Goal: Task Accomplishment & Management: Manage account settings

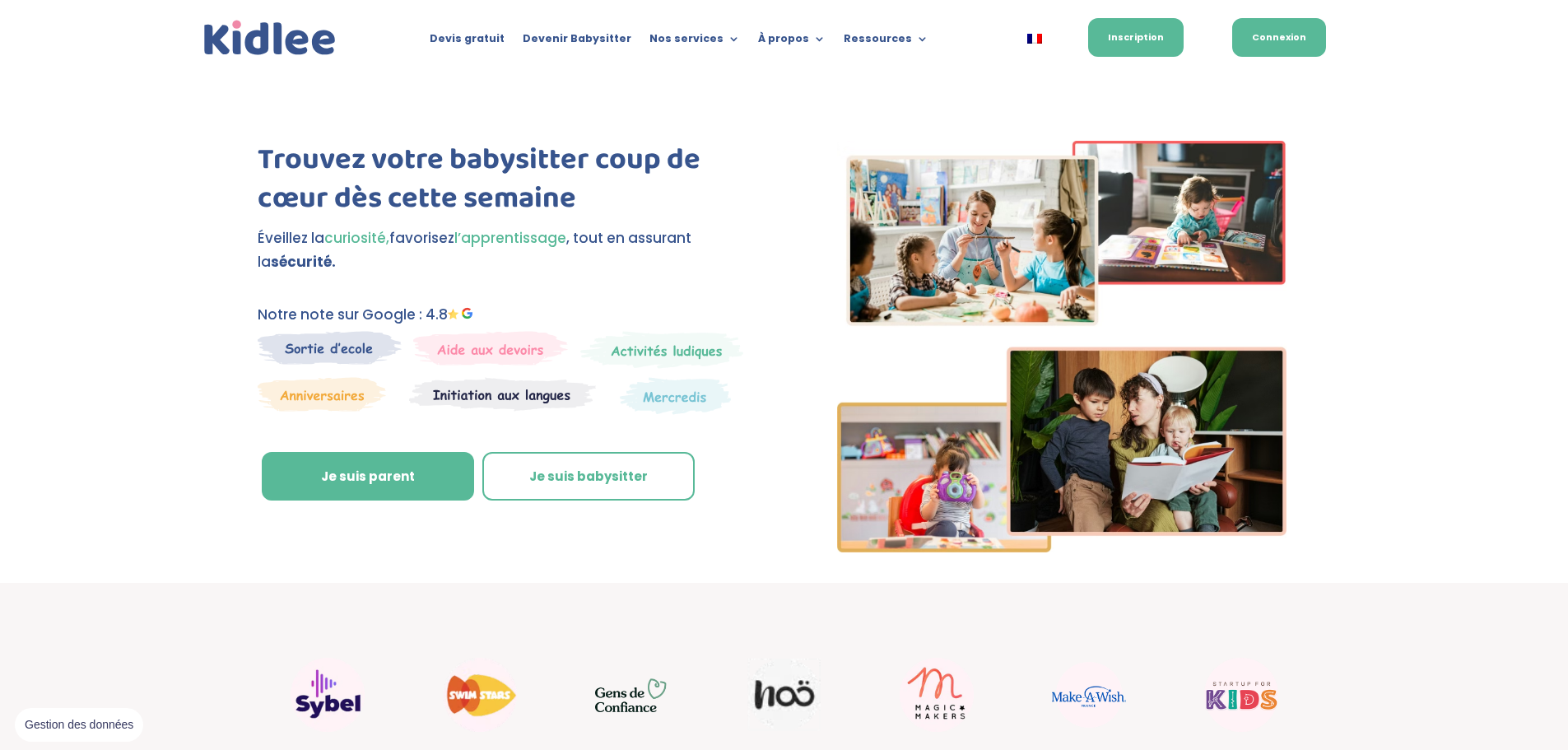
click at [1296, 40] on link "Connexion" at bounding box center [1280, 38] width 94 height 39
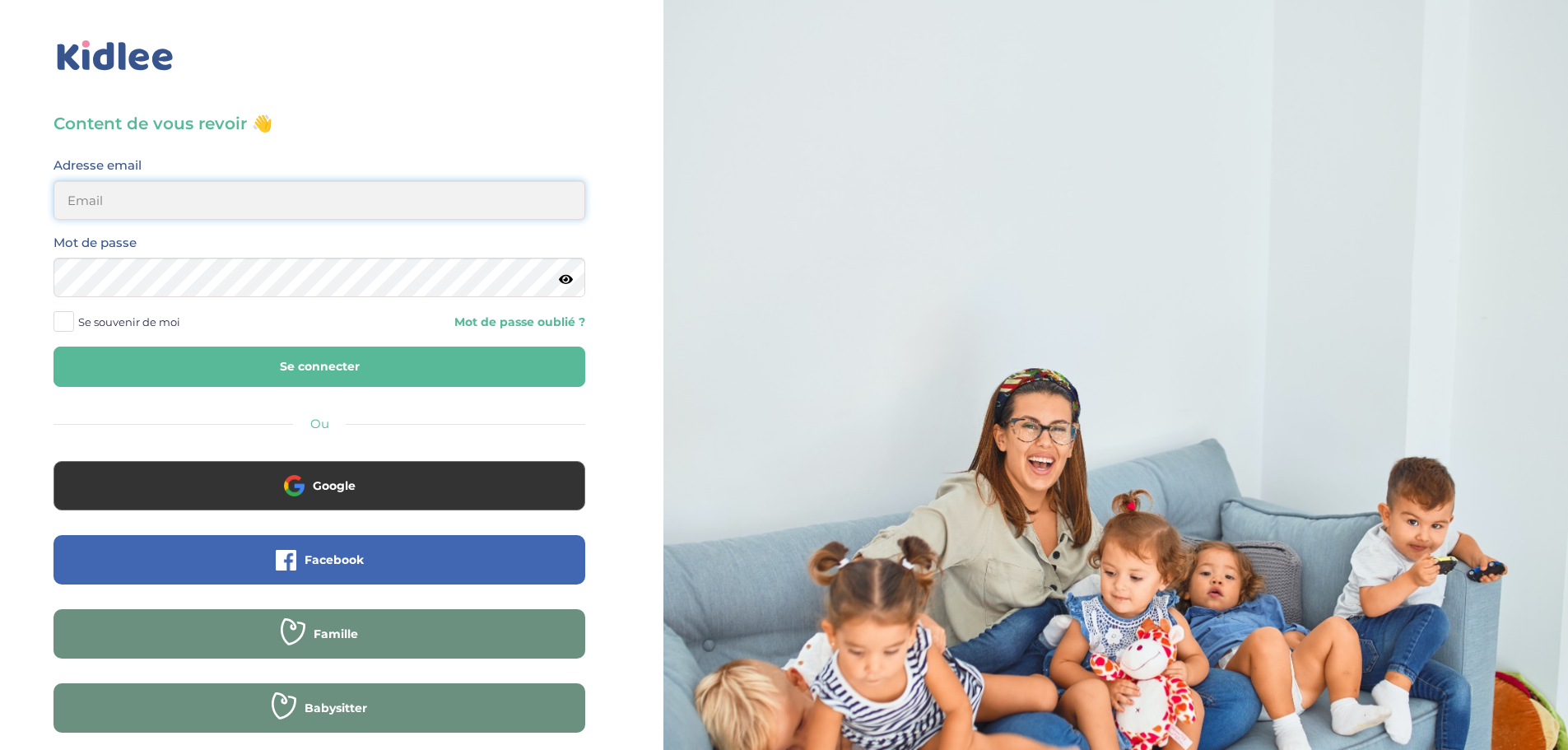
click at [453, 204] on input "email" at bounding box center [319, 200] width 532 height 40
click at [571, 202] on input "adjoba.hoimian" at bounding box center [319, 200] width 532 height 40
type input "adjoba.hoimian@gmail.com"
click at [54, 346] on button "Se connecter" at bounding box center [319, 367] width 532 height 40
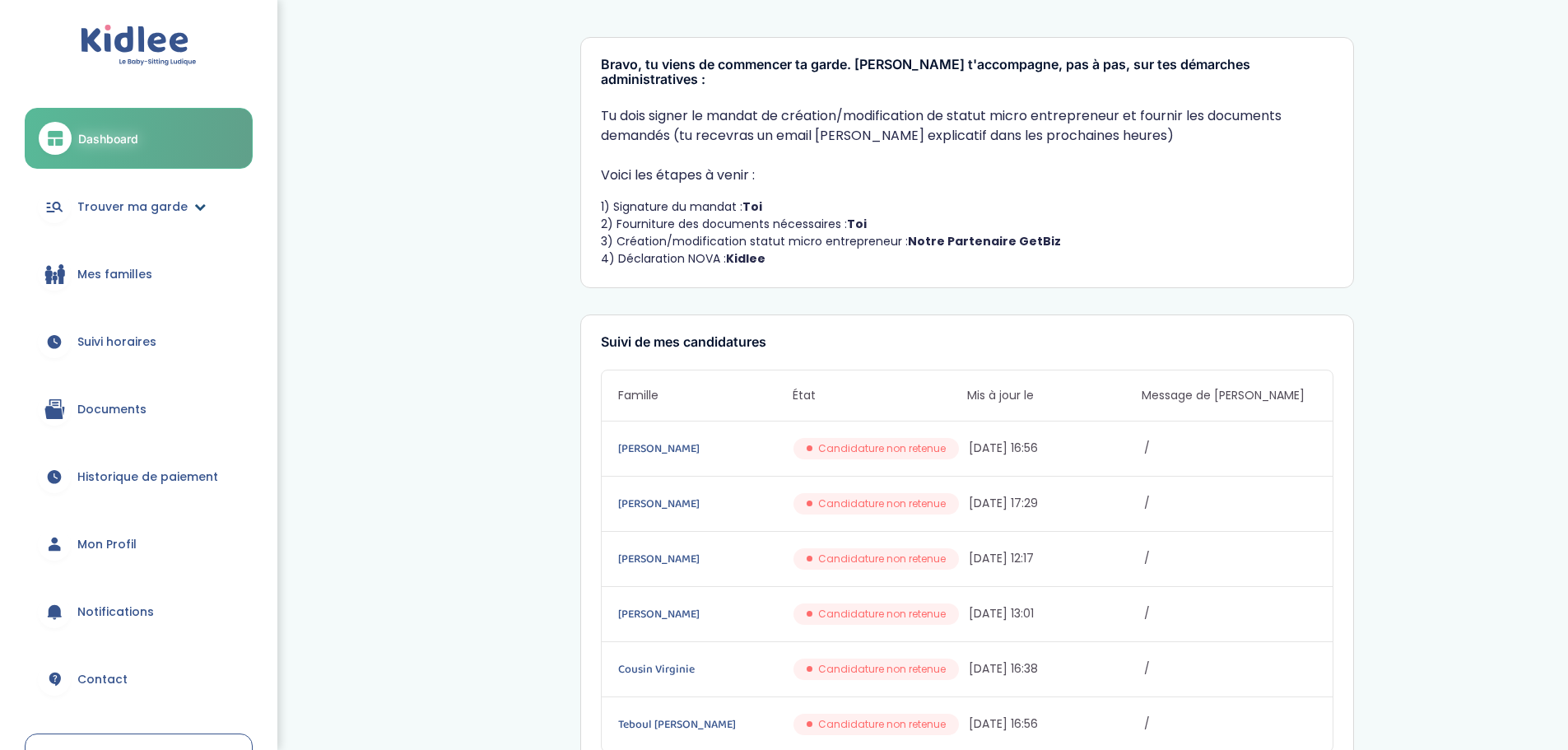
click at [163, 217] on link "Trouver ma garde" at bounding box center [138, 207] width 228 height 60
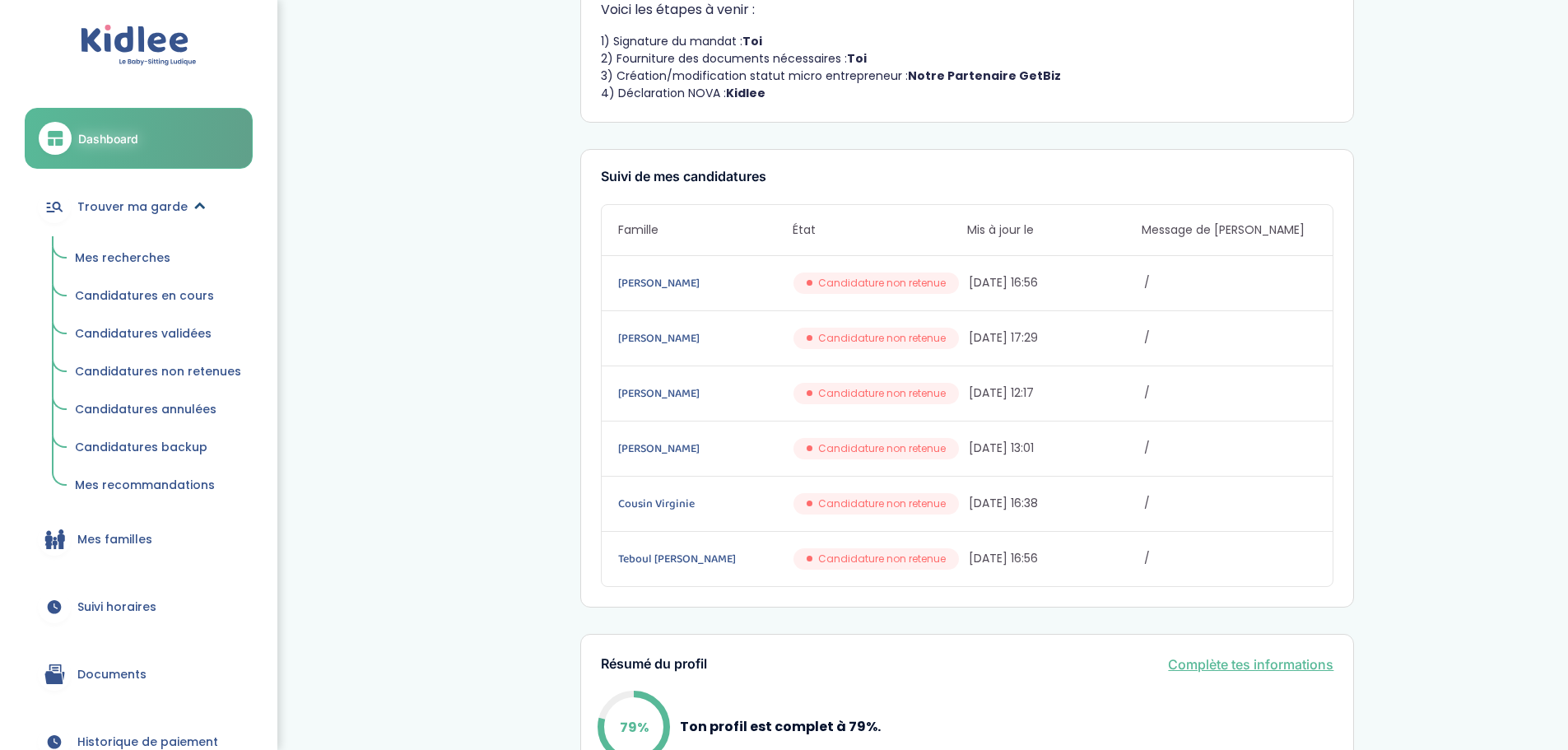
scroll to position [165, 0]
click at [664, 385] on link "Anne- claire O’Loughlin" at bounding box center [704, 394] width 172 height 18
click at [158, 258] on span "Mes recherches" at bounding box center [123, 258] width 96 height 17
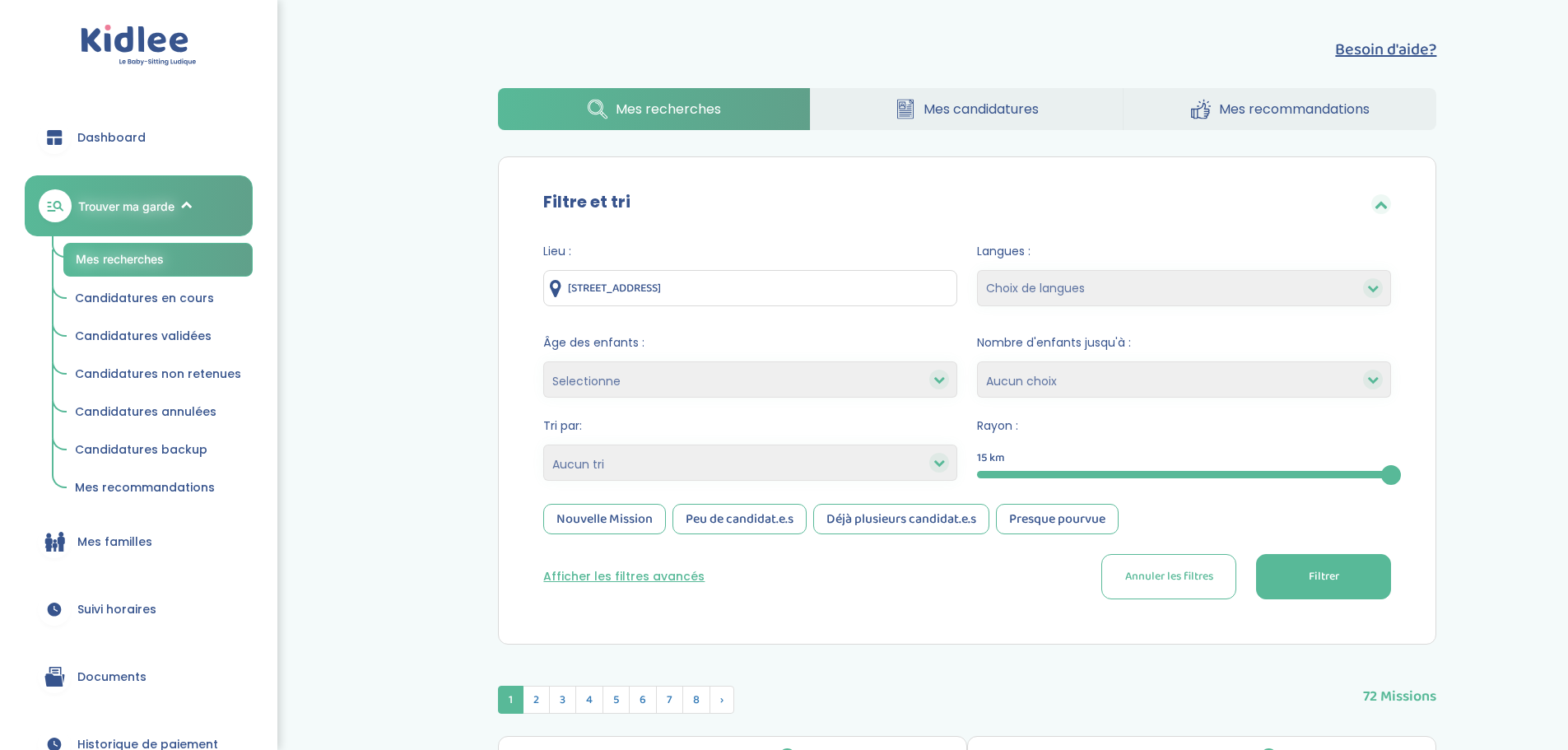
click at [1042, 473] on div at bounding box center [1184, 474] width 414 height 8
drag, startPoint x: 976, startPoint y: 475, endPoint x: 1017, endPoint y: 473, distance: 41.0
click at [1014, 473] on div at bounding box center [1004, 476] width 20 height 20
click at [1043, 474] on div "3" at bounding box center [1184, 474] width 414 height 8
click at [1083, 477] on div "3" at bounding box center [1184, 474] width 414 height 8
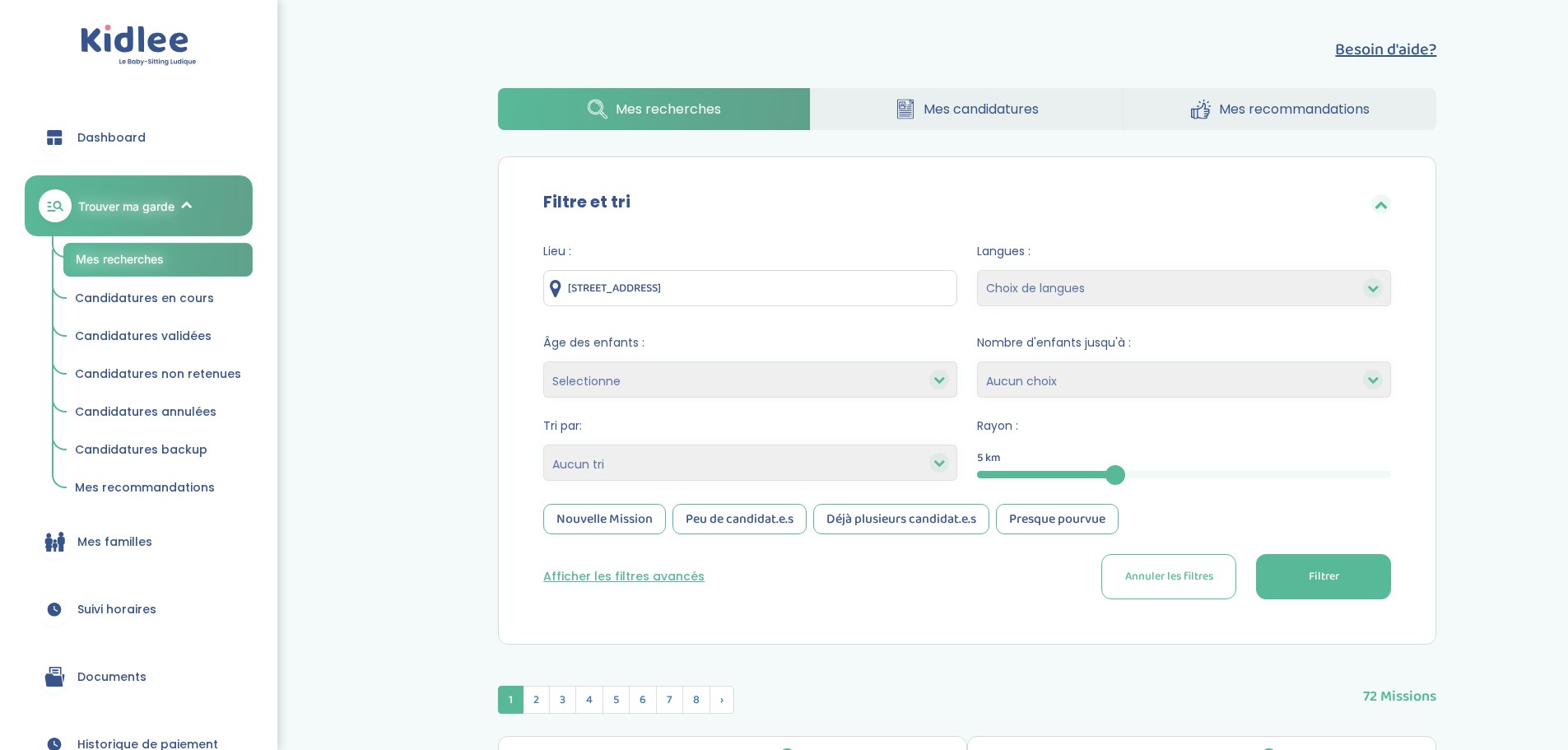
click at [1001, 477] on div at bounding box center [1046, 474] width 139 height 8
click at [1310, 573] on span "Filtrer" at bounding box center [1324, 577] width 30 height 18
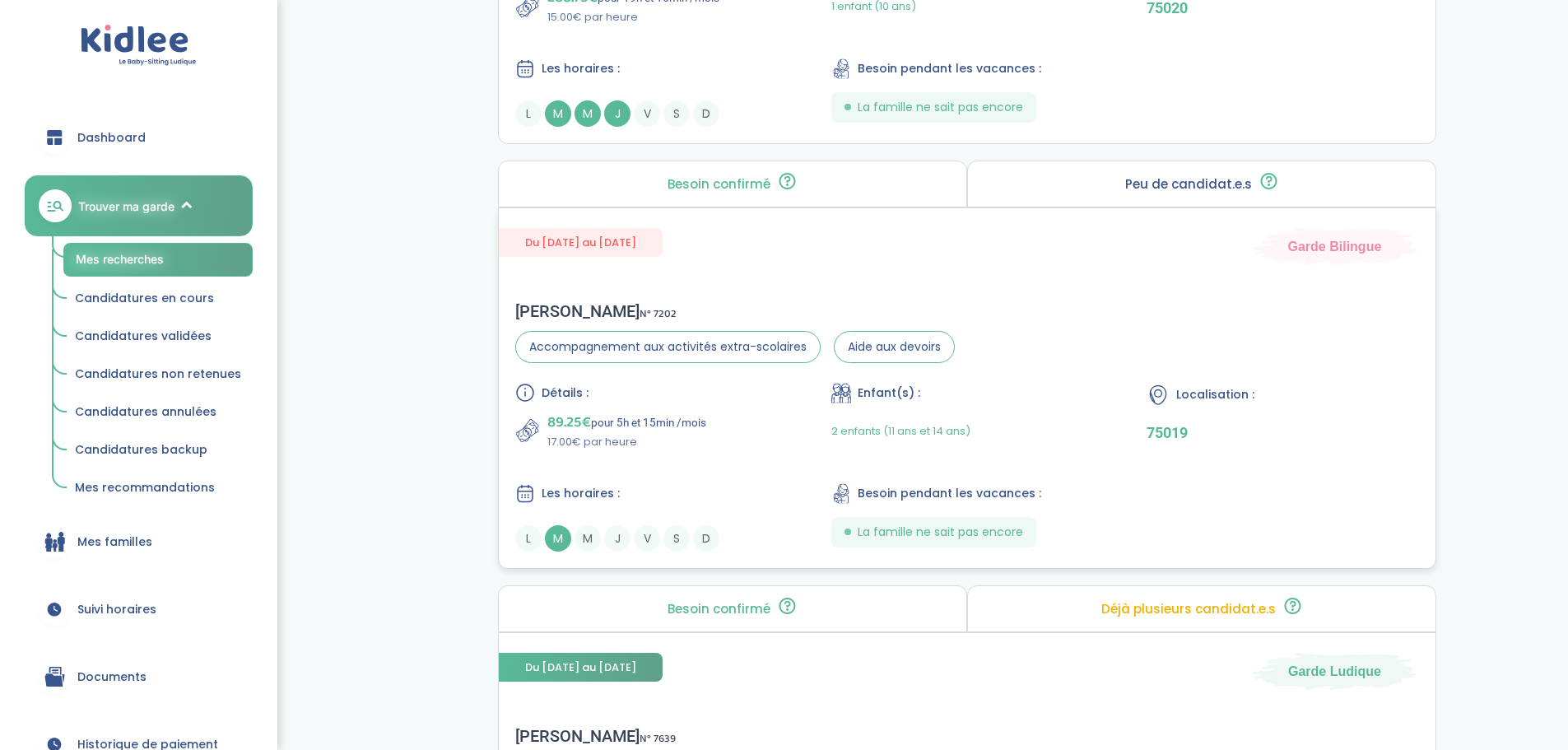
scroll to position [1400, 0]
click at [596, 420] on p "89.25€ pour 5h et 15min /mois" at bounding box center [626, 420] width 159 height 23
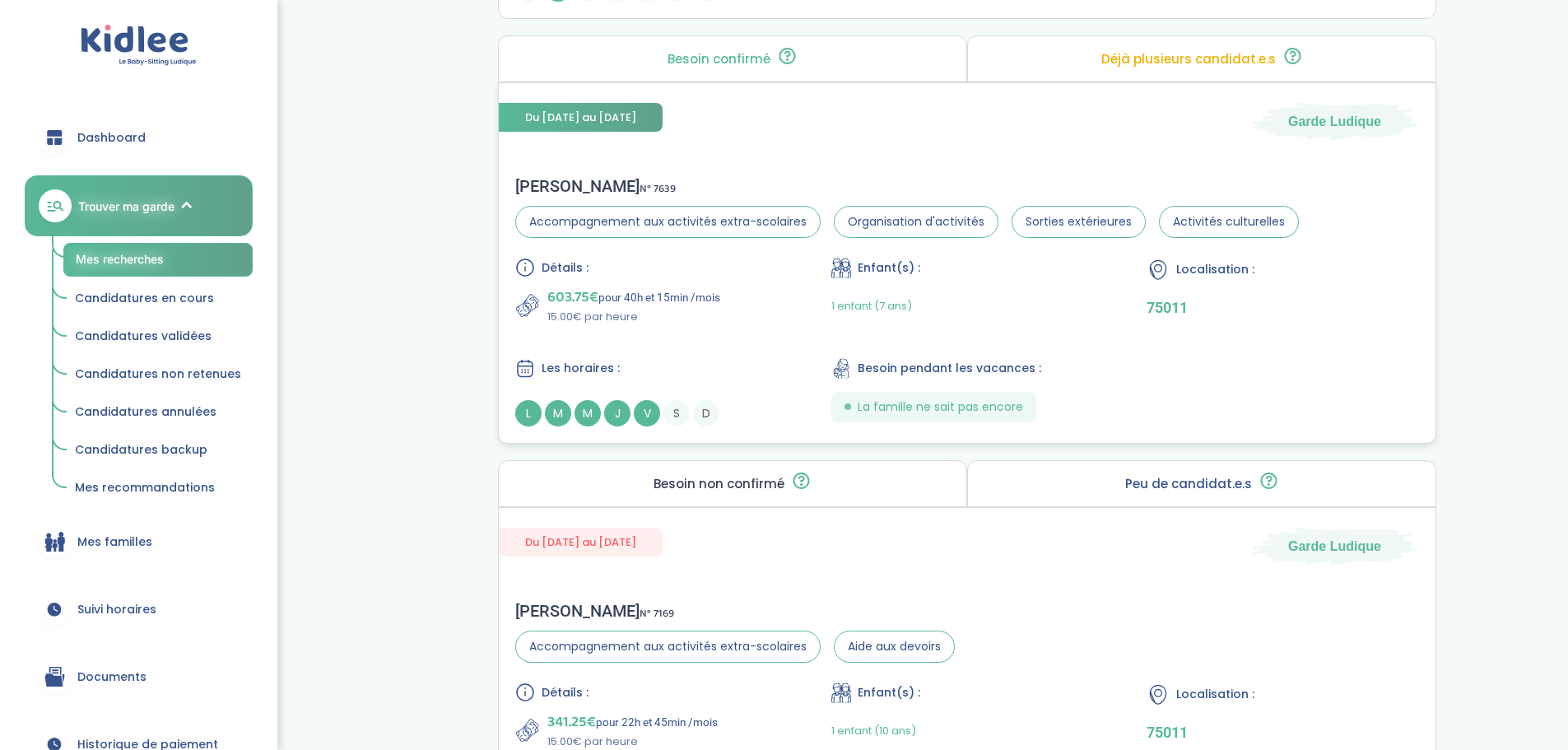
scroll to position [1977, 0]
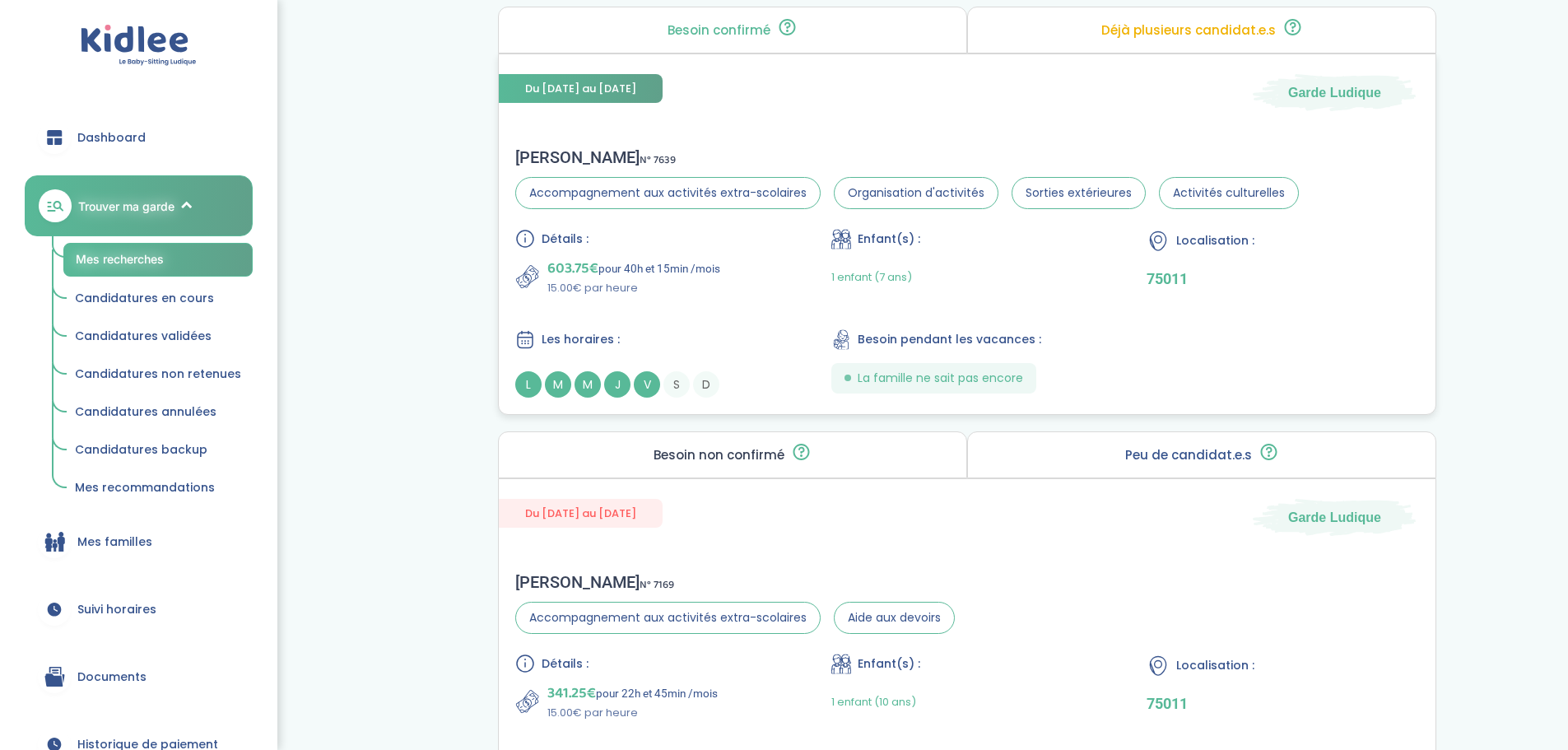
click at [639, 161] on span "N° 7639" at bounding box center [657, 160] width 36 height 18
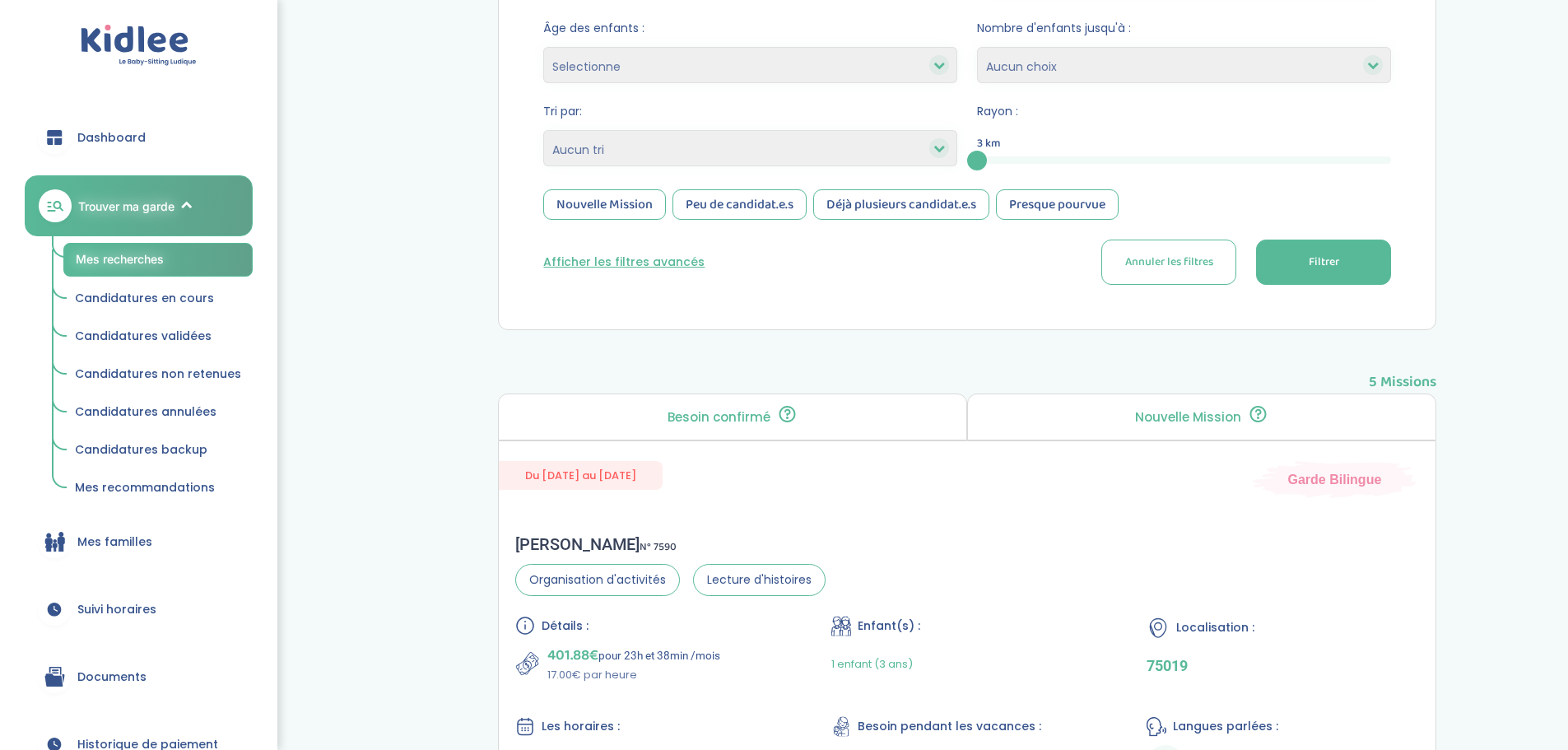
scroll to position [82, 0]
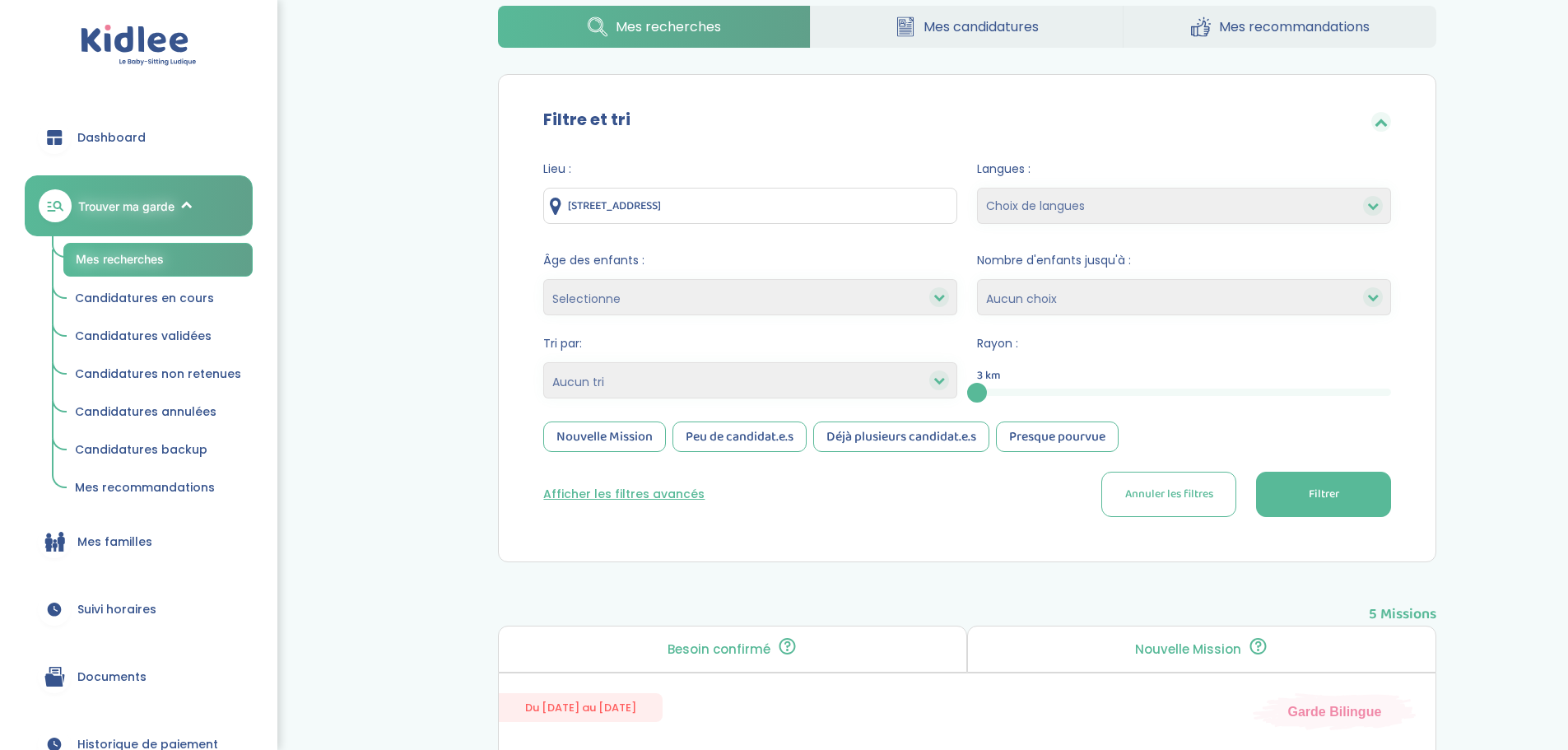
click at [1054, 383] on div "3" at bounding box center [1184, 393] width 414 height 19
click at [1330, 490] on span "Filtrer" at bounding box center [1324, 494] width 30 height 18
click at [1319, 495] on span "Filtrer" at bounding box center [1324, 494] width 30 height 18
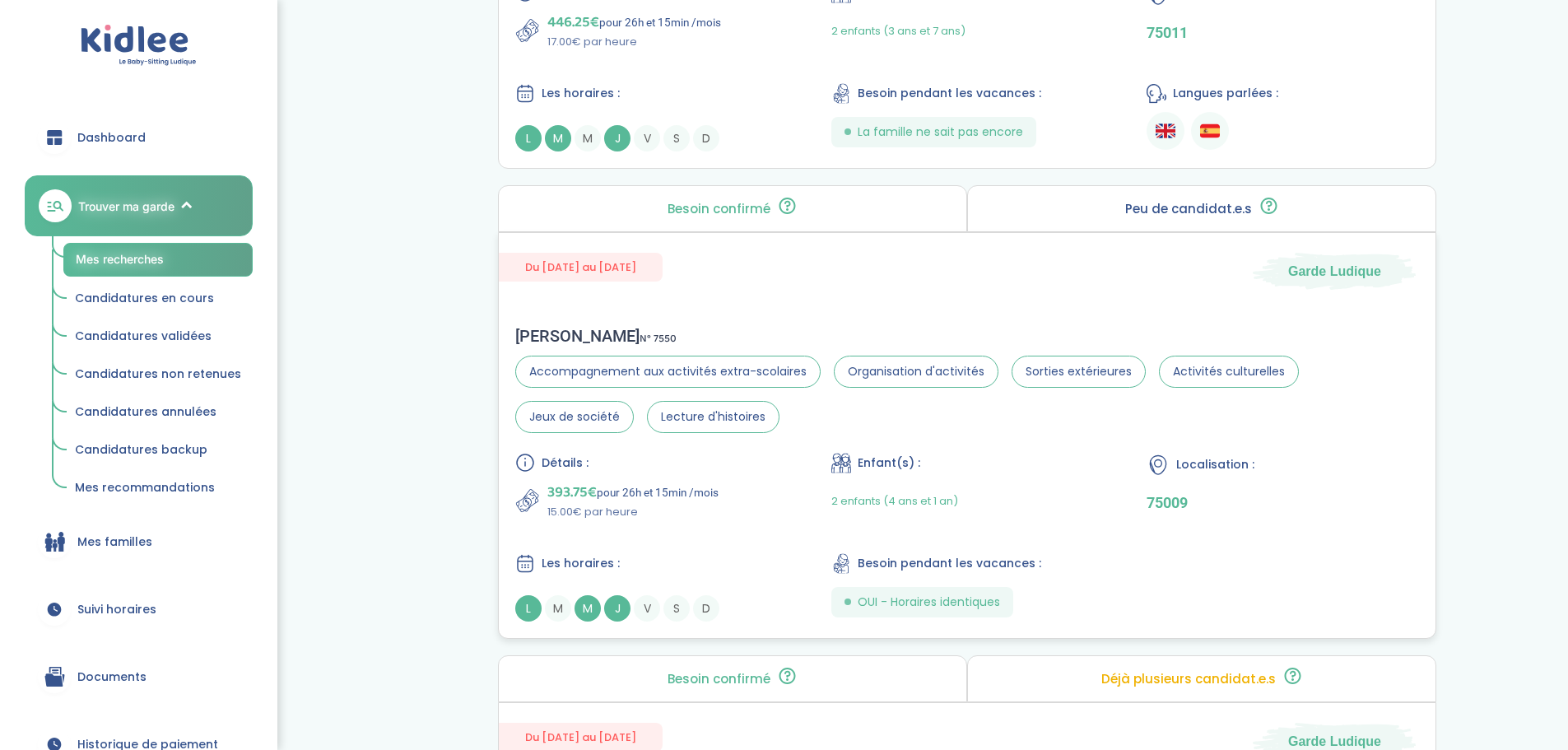
scroll to position [989, 0]
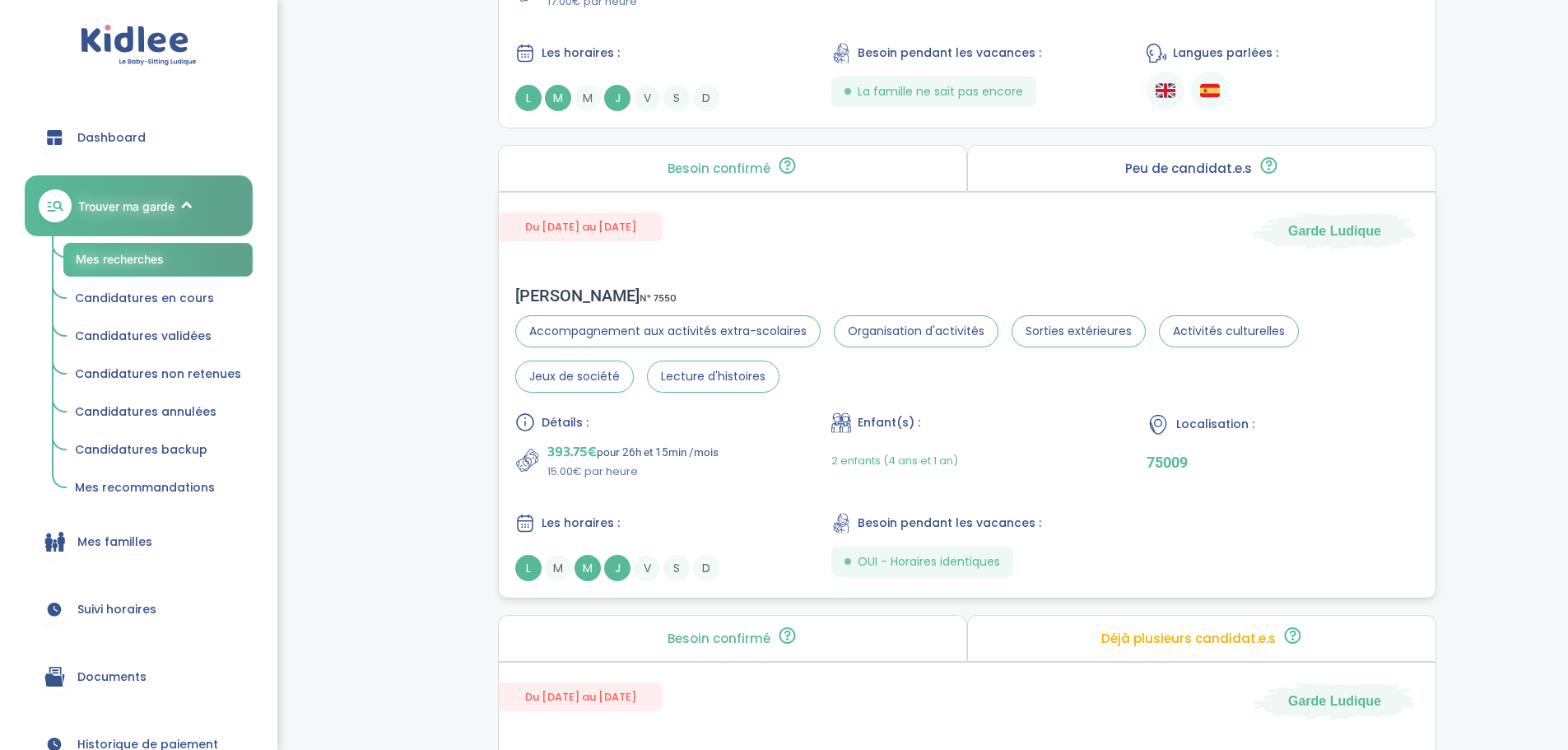
click at [534, 290] on div "Jin Z . N° 7550" at bounding box center [967, 296] width 904 height 20
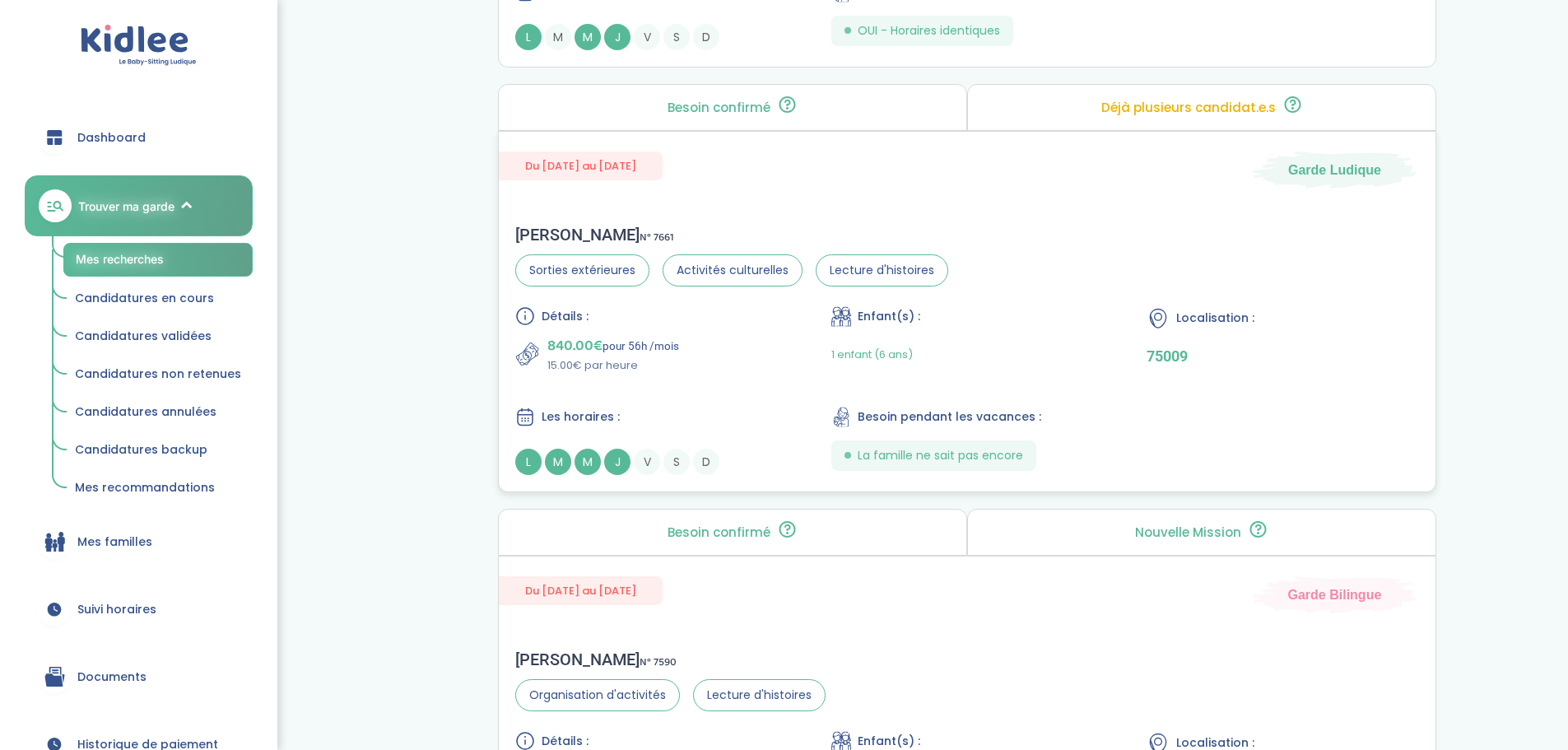
scroll to position [1565, 0]
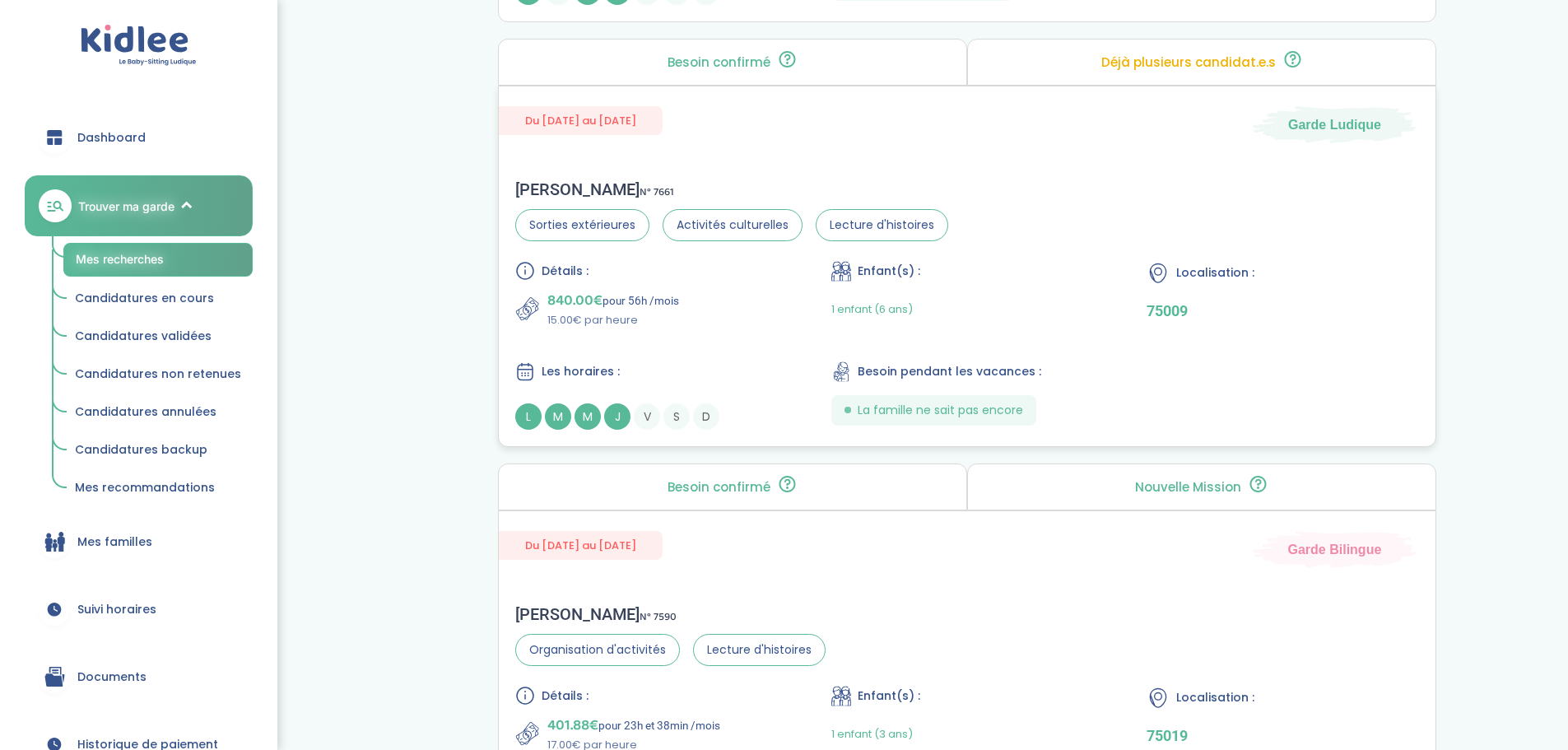
click at [597, 295] on span "840.00€" at bounding box center [575, 300] width 55 height 23
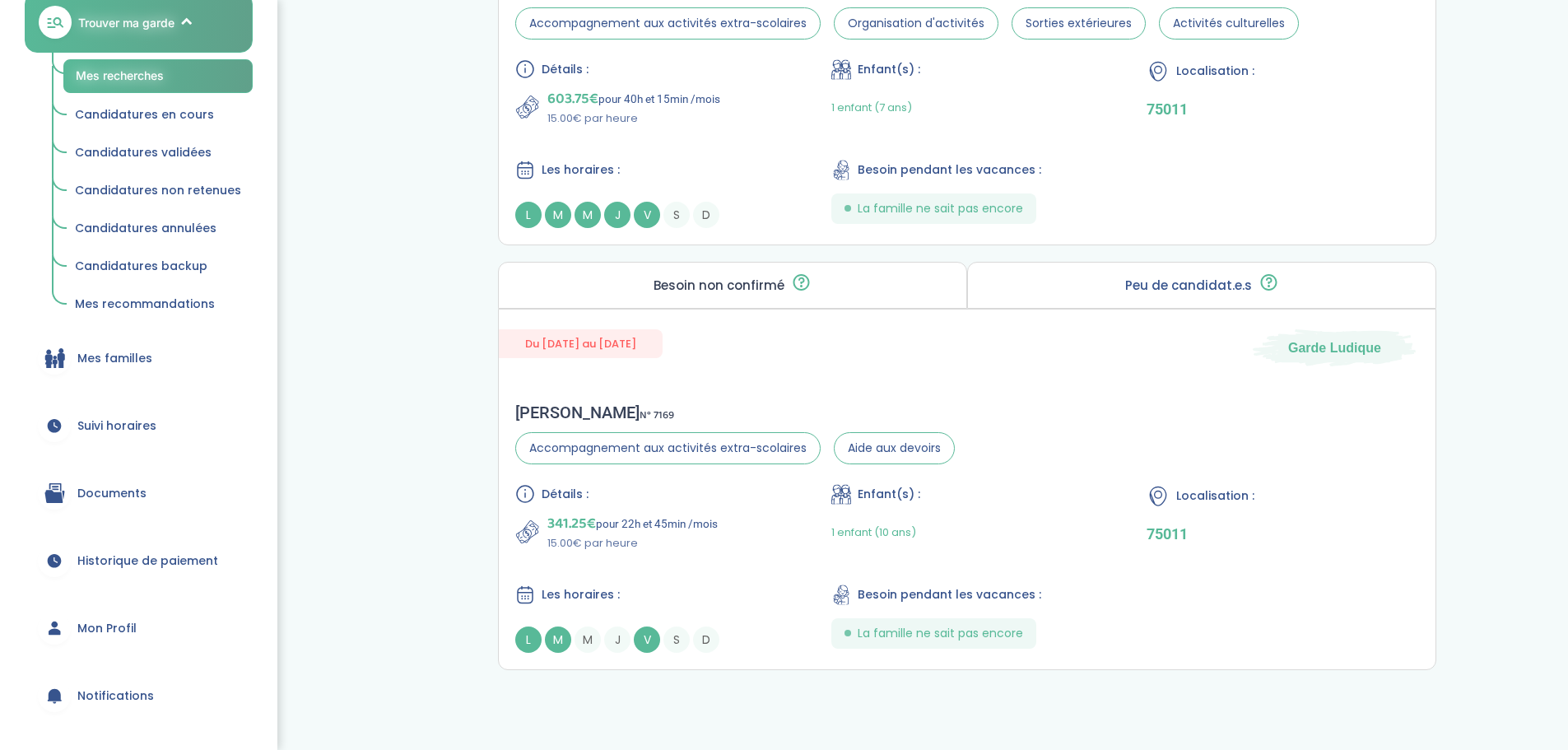
scroll to position [247, 0]
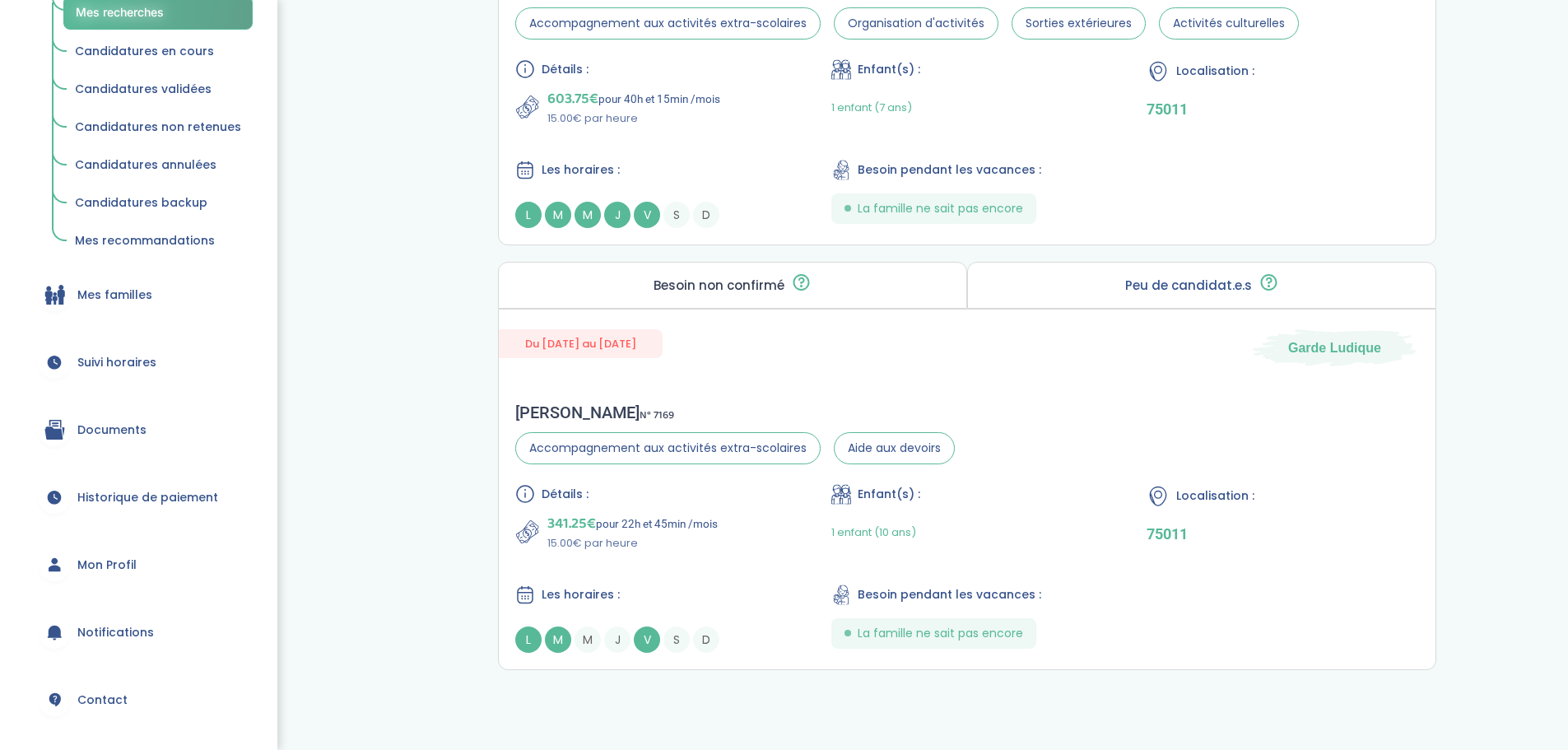
click at [113, 372] on link "Suivi horaires" at bounding box center [138, 362] width 228 height 60
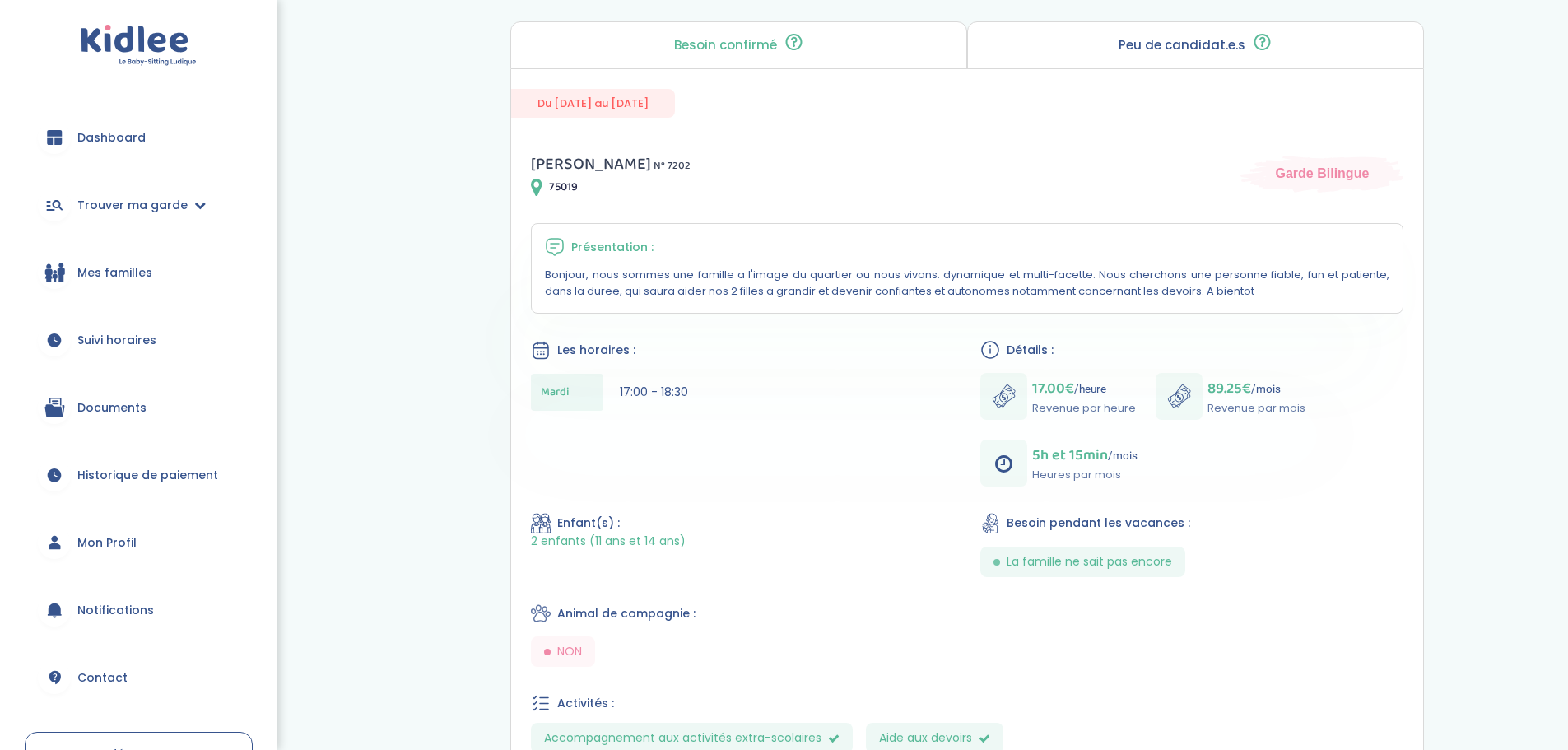
scroll to position [165, 0]
drag, startPoint x: 1029, startPoint y: 383, endPoint x: 1070, endPoint y: 379, distance: 41.2
click at [1070, 379] on div "17.00€ /heure Revenue par heure" at bounding box center [1058, 396] width 155 height 47
click at [1277, 499] on div "Maud C . N° 7202 75019 Garde Bilingue Présentation : Bonjour, nous sommes une f…" at bounding box center [966, 485] width 912 height 710
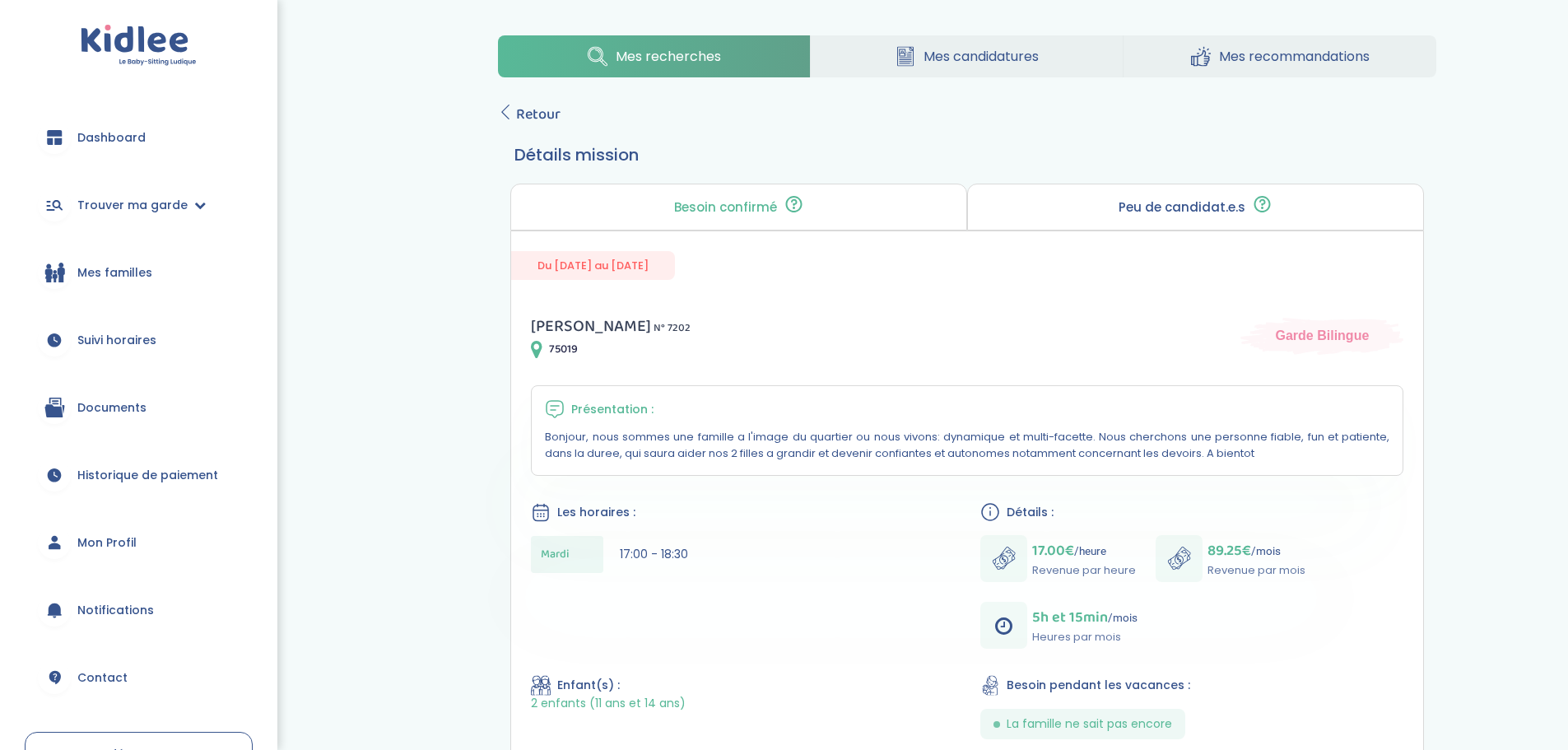
scroll to position [0, 0]
click at [500, 117] on icon at bounding box center [506, 114] width 15 height 15
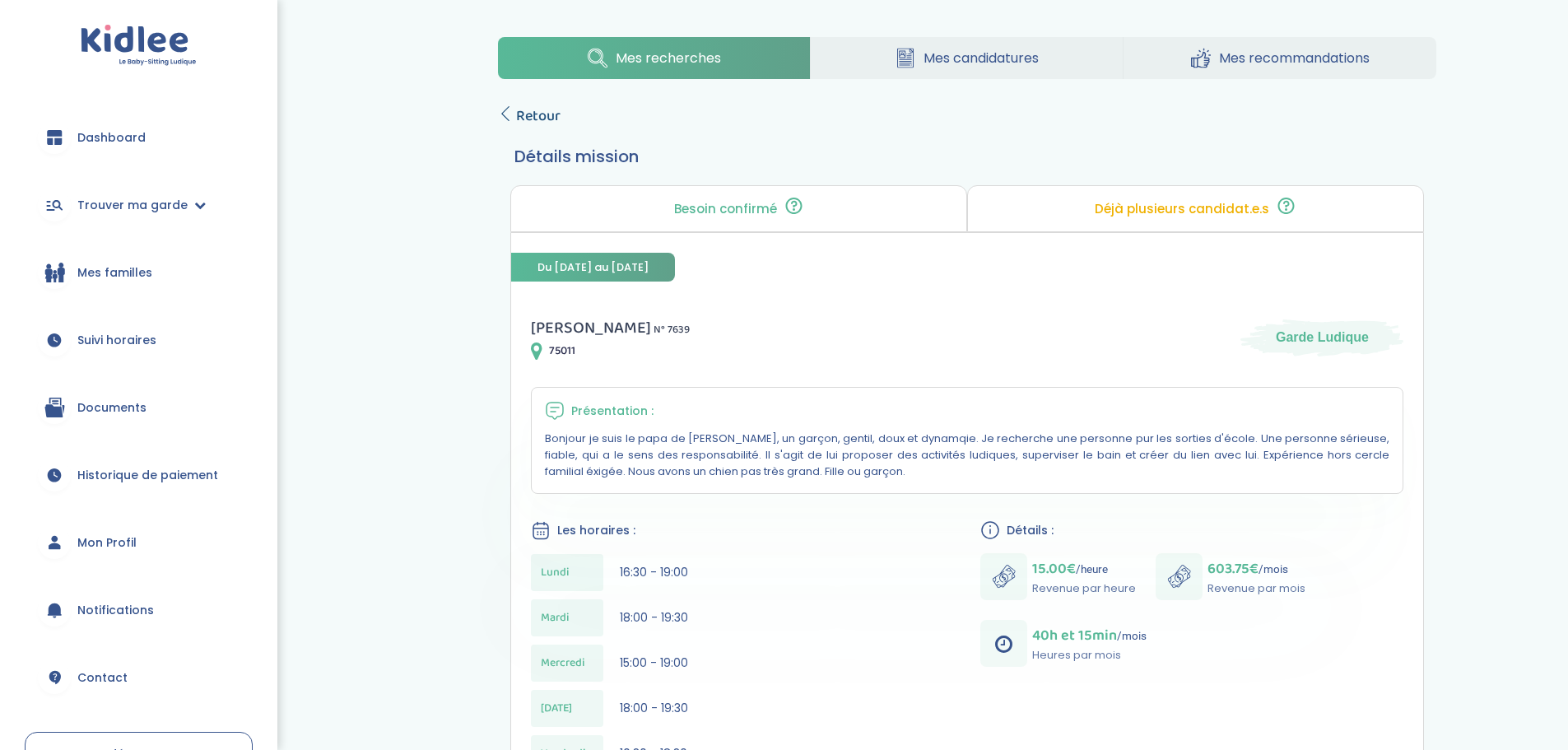
click at [534, 104] on span "Retour" at bounding box center [538, 115] width 45 height 23
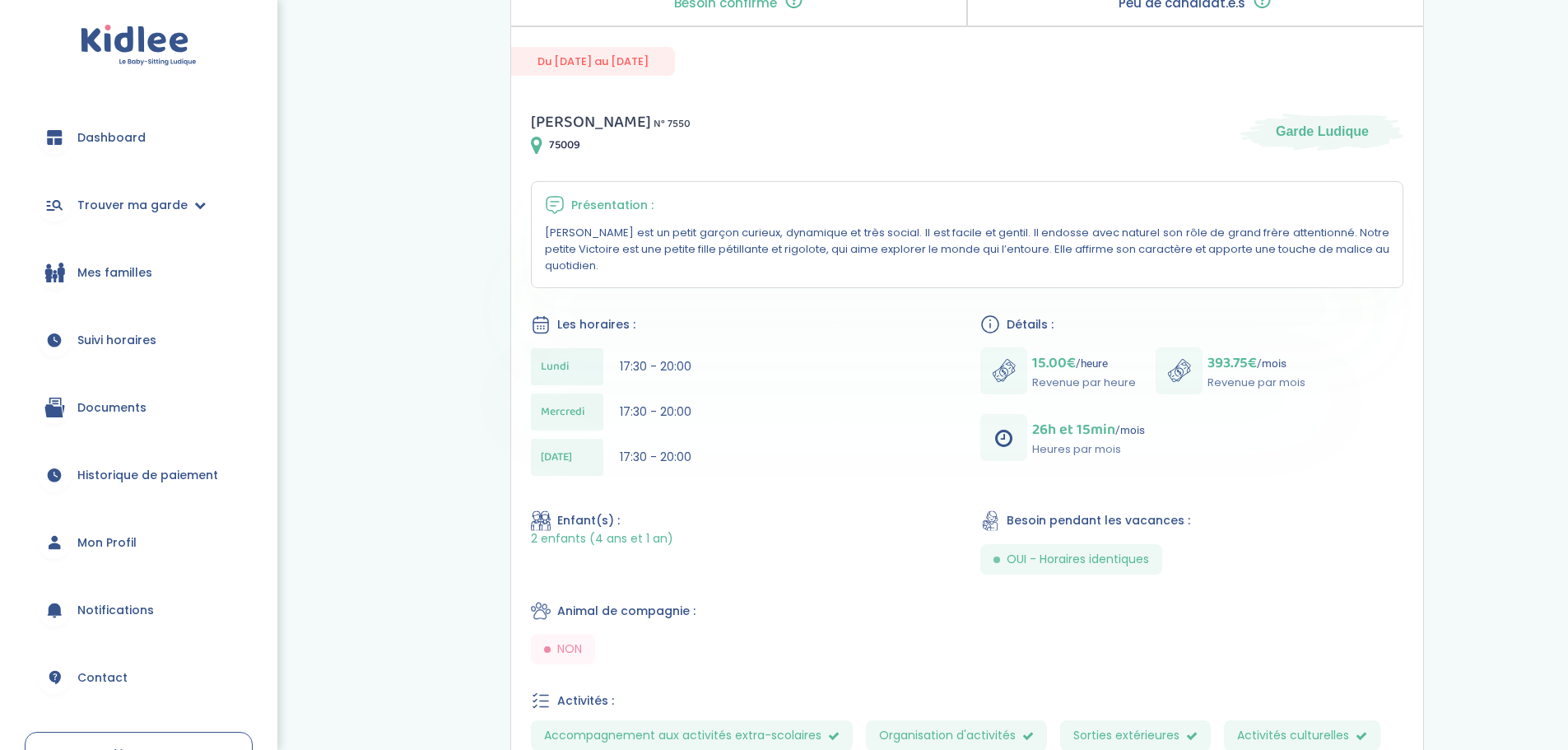
scroll to position [247, 0]
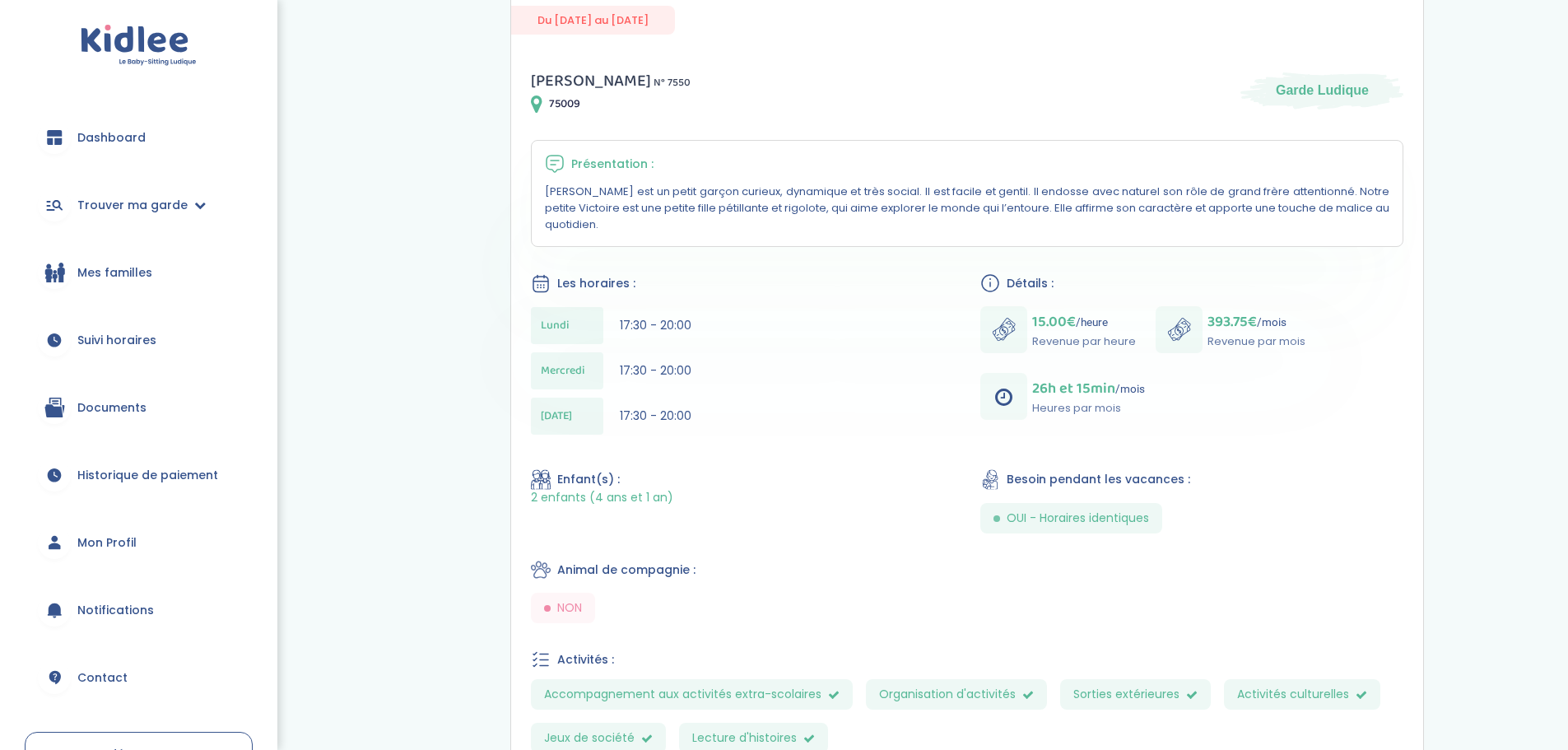
drag, startPoint x: 1009, startPoint y: 512, endPoint x: 1235, endPoint y: 536, distance: 227.3
click at [1235, 536] on div "[PERSON_NAME] N° 7550 75009 Garde Ludique Présentation : [PERSON_NAME] est un p…" at bounding box center [966, 531] width 912 height 966
click at [1123, 525] on span "OUI - Horaires identiques" at bounding box center [1077, 518] width 142 height 18
drag, startPoint x: 995, startPoint y: 522, endPoint x: 1247, endPoint y: 537, distance: 252.4
click at [1247, 537] on div "Jin Z . N° 7550 75009 Garde Ludique Présentation : Alexandre est un petit garço…" at bounding box center [966, 531] width 912 height 966
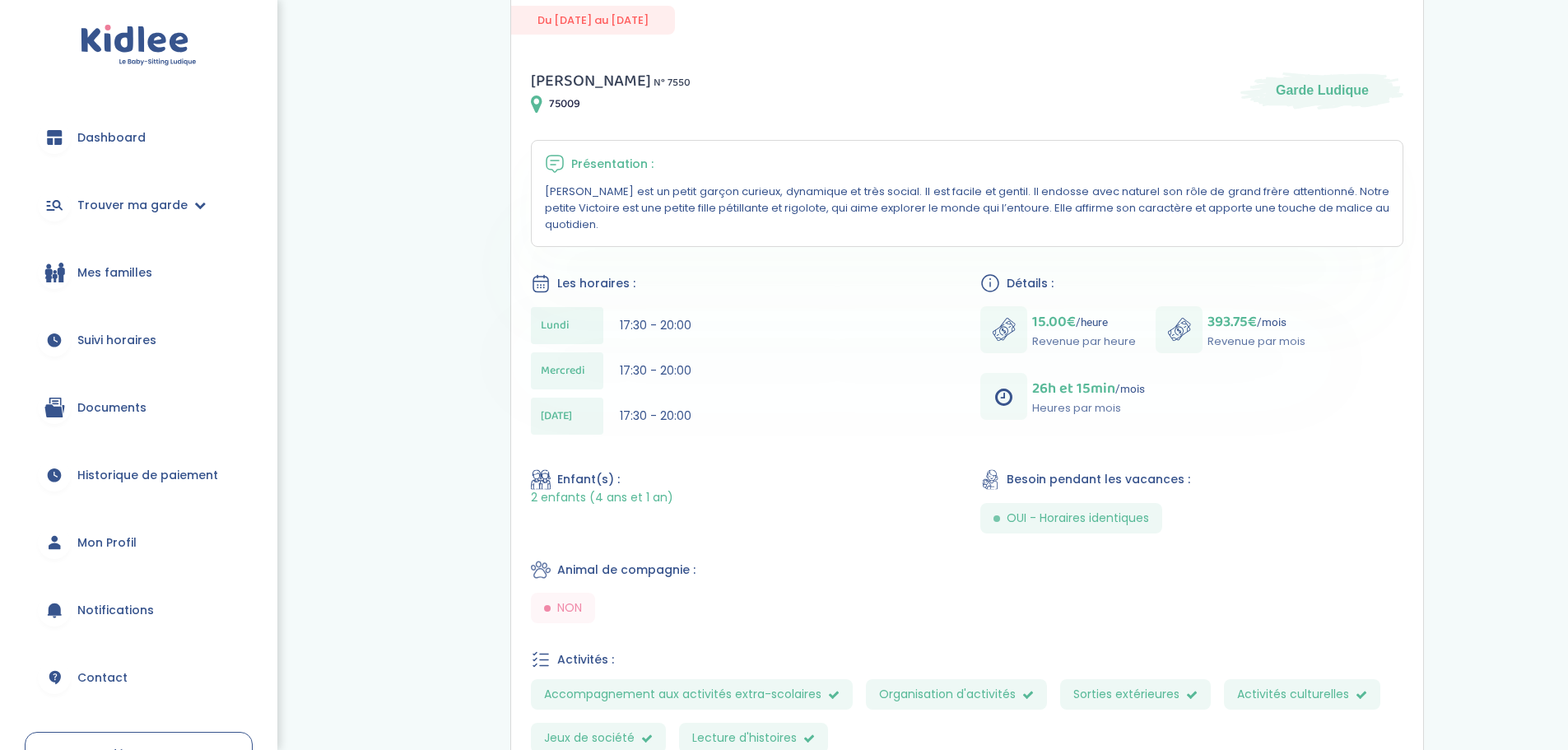
drag, startPoint x: 592, startPoint y: 499, endPoint x: 671, endPoint y: 499, distance: 79.0
click at [667, 500] on span "2 enfants (4 ans et 1 an)" at bounding box center [602, 498] width 142 height 16
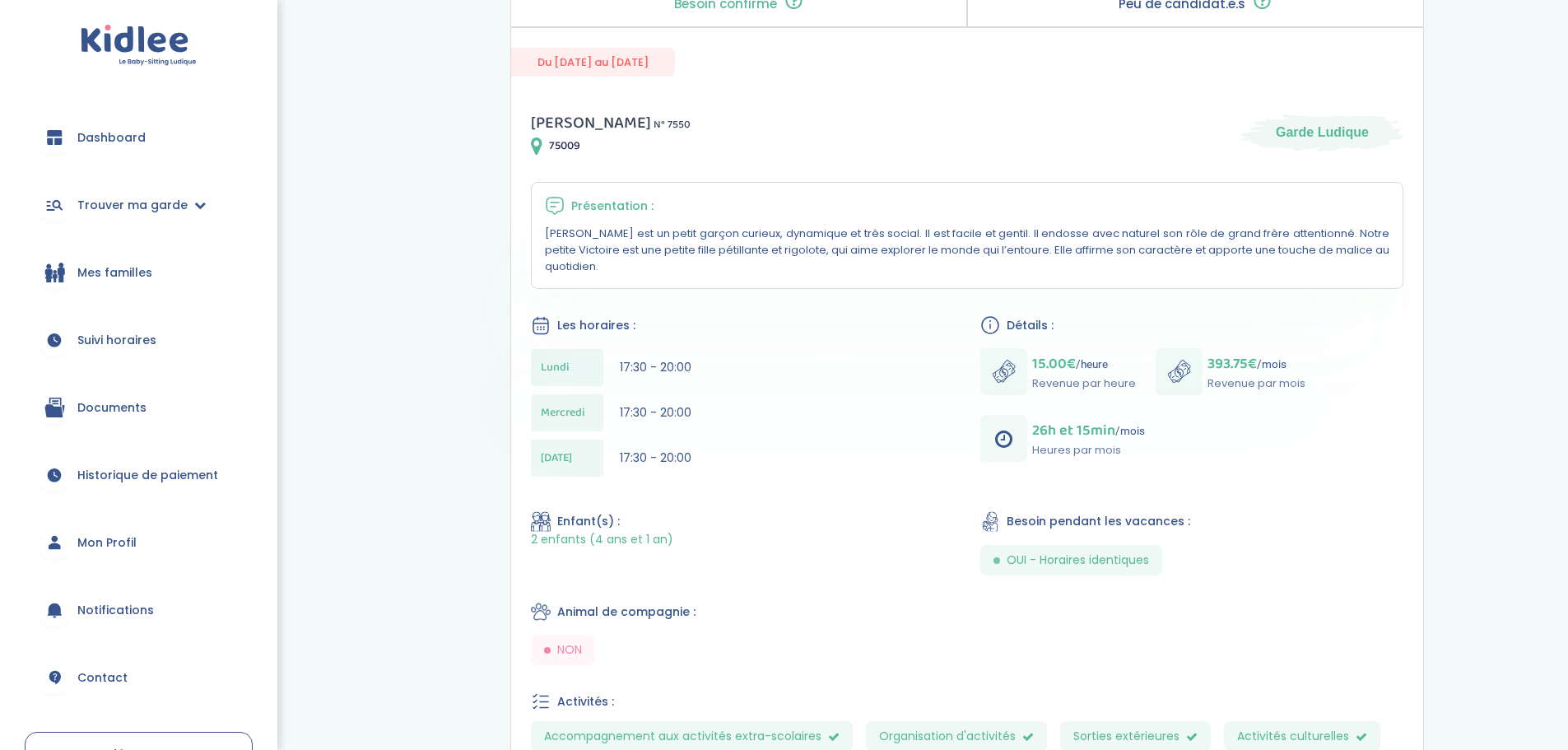
scroll to position [165, 0]
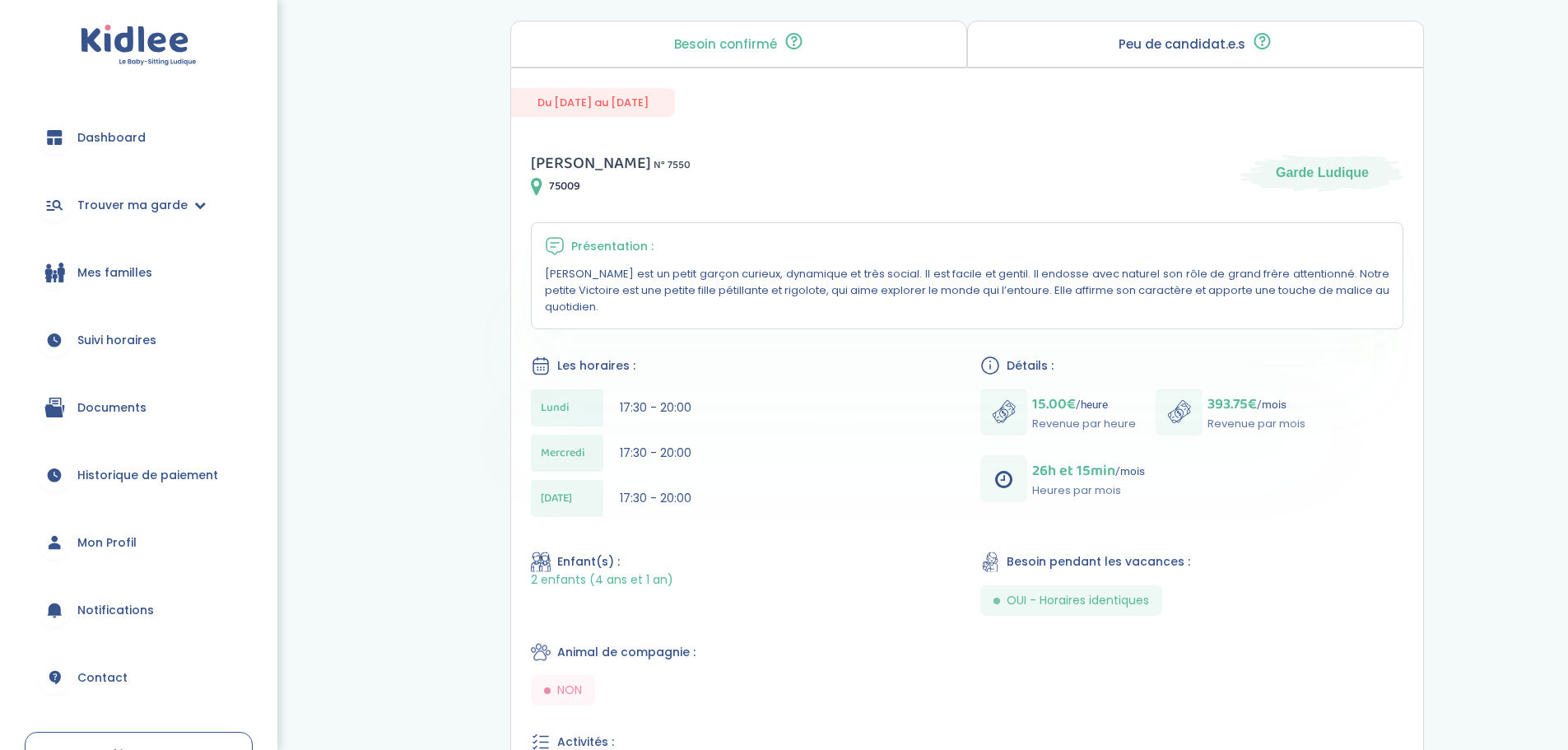
click at [841, 166] on div "Jin Z . N° 7550 75009 Garde Ludique" at bounding box center [967, 172] width 872 height 46
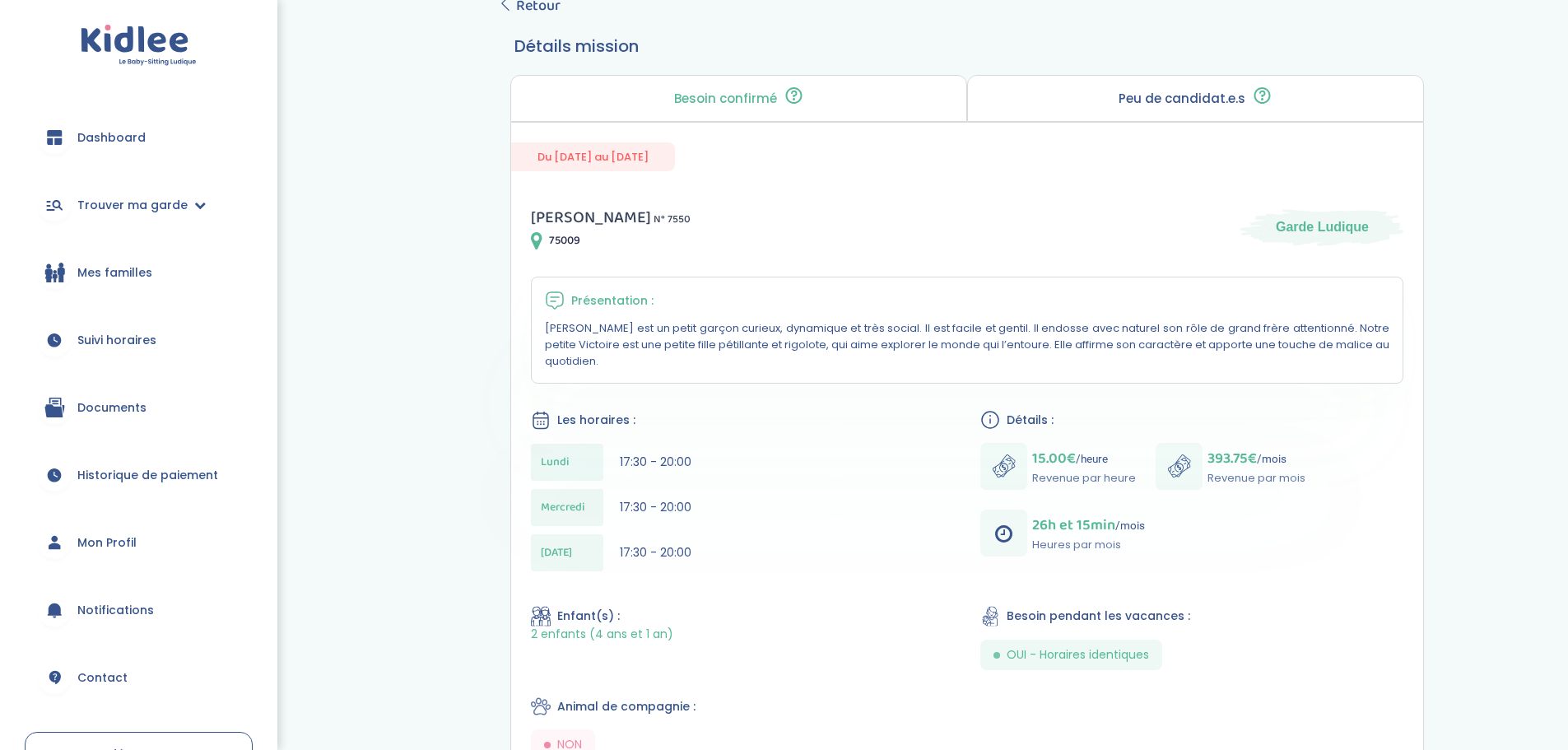
scroll to position [0, 0]
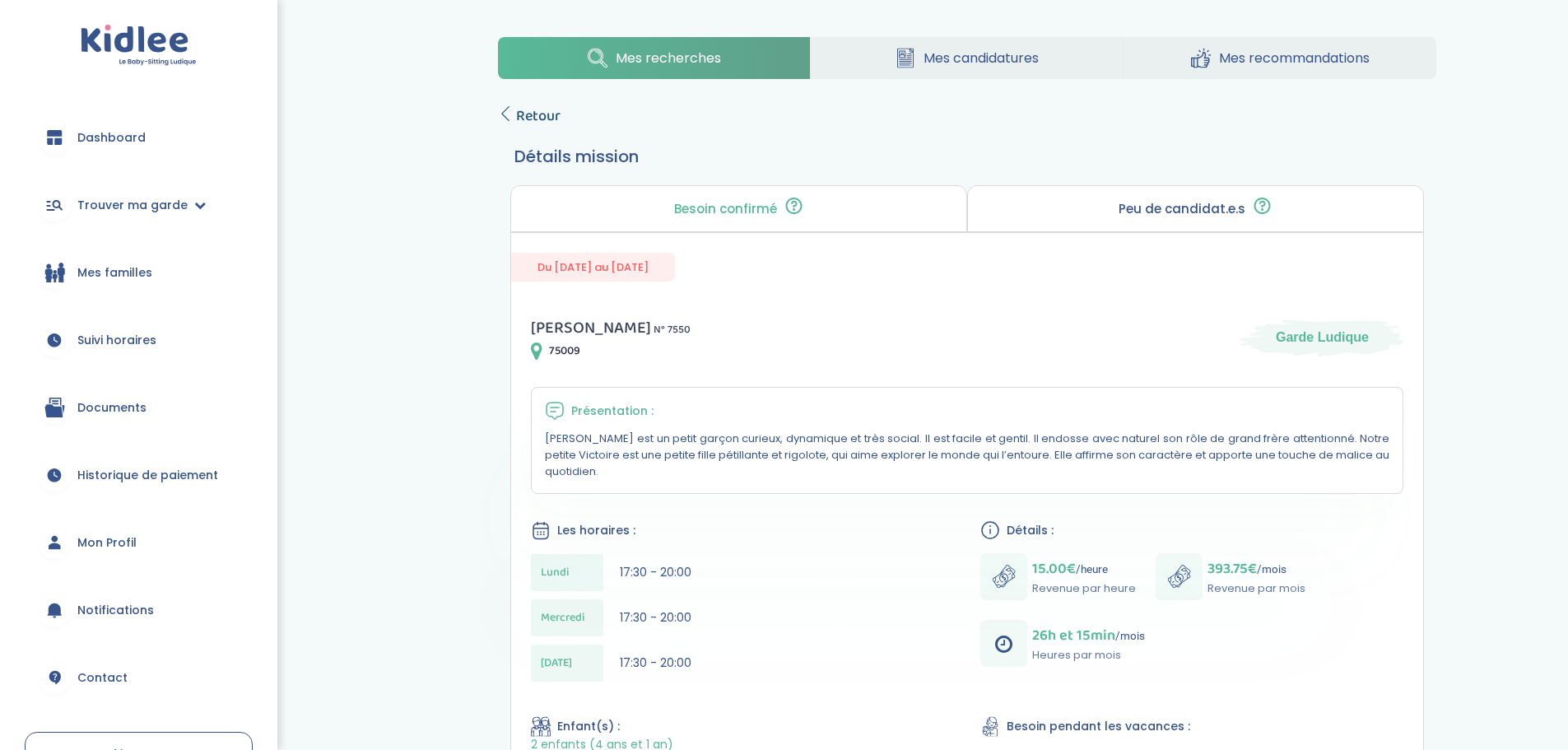
click at [534, 114] on span "Retour" at bounding box center [538, 115] width 45 height 23
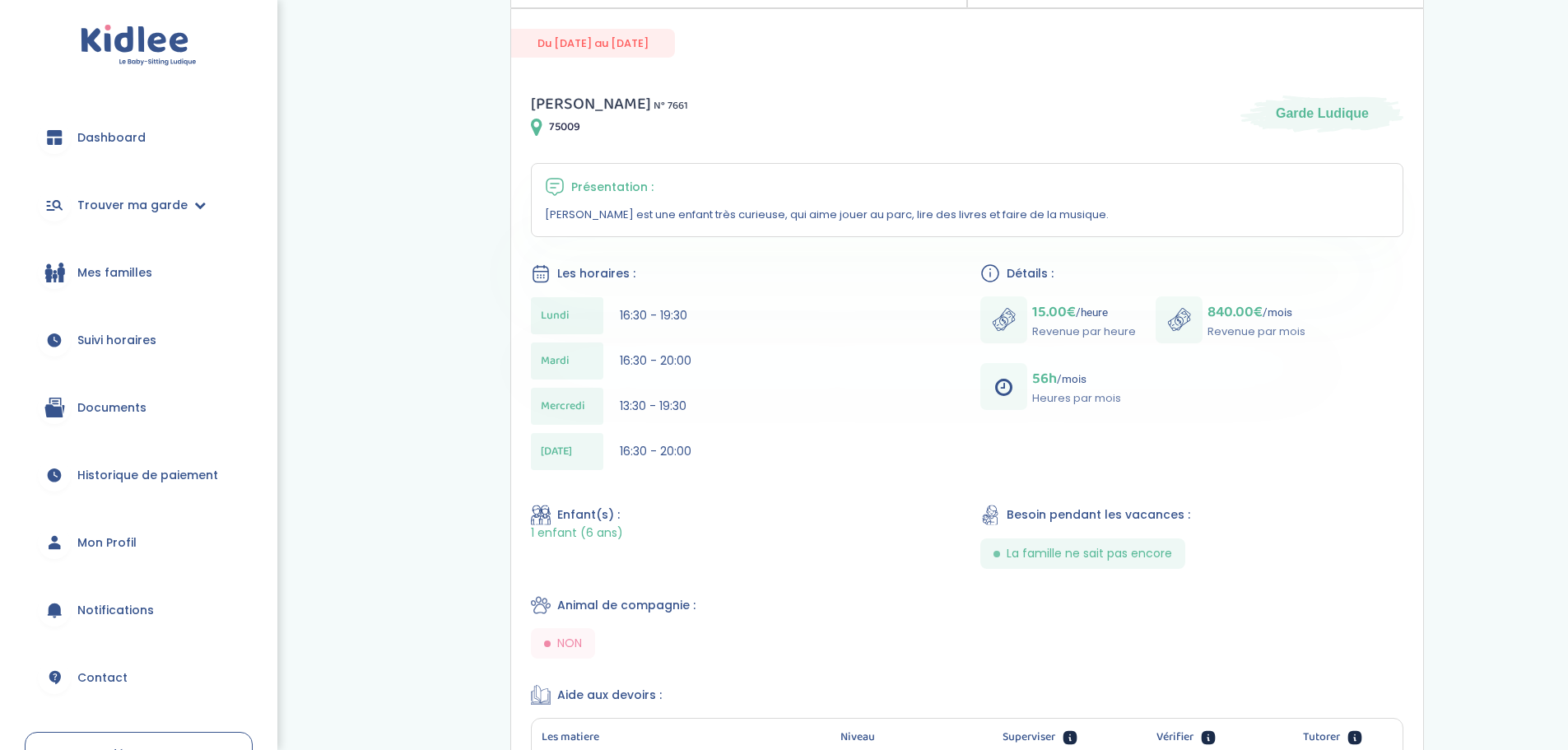
scroll to position [247, 0]
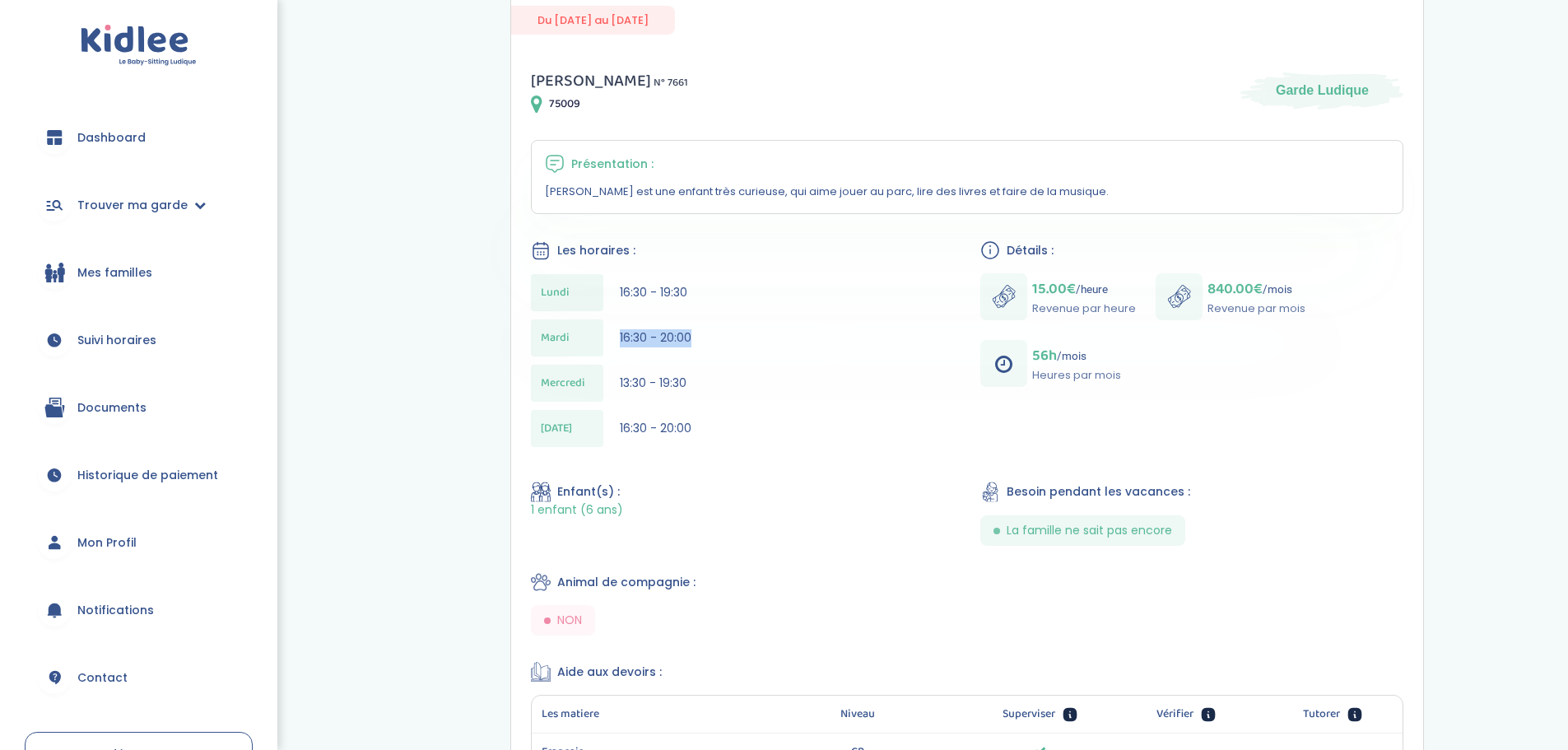
drag, startPoint x: 618, startPoint y: 341, endPoint x: 707, endPoint y: 345, distance: 89.1
click at [707, 345] on div "Mardi 16:30 - 20:00" at bounding box center [743, 338] width 424 height 37
click at [921, 331] on div "Mardi 16:30 - 20:00" at bounding box center [743, 338] width 424 height 37
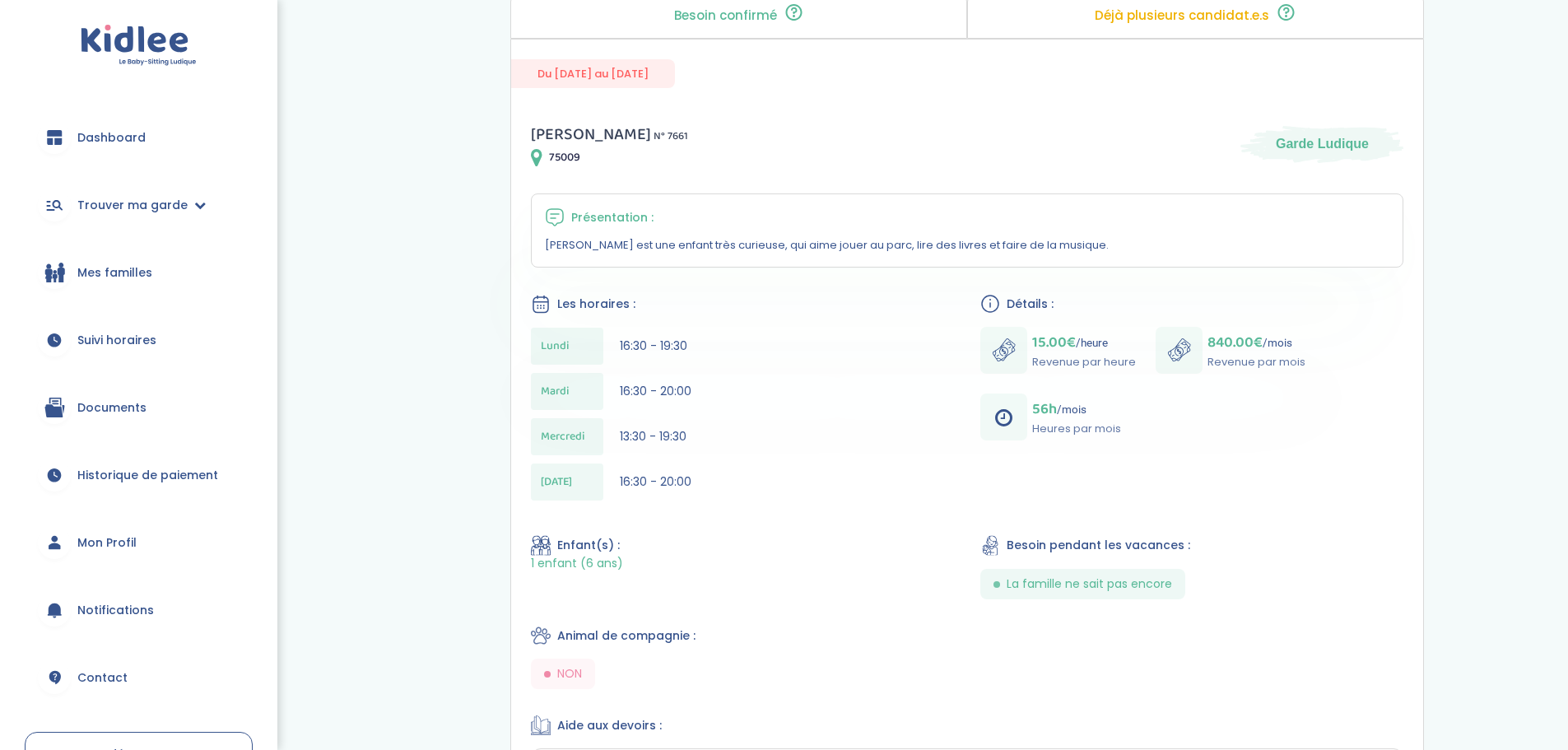
scroll to position [165, 0]
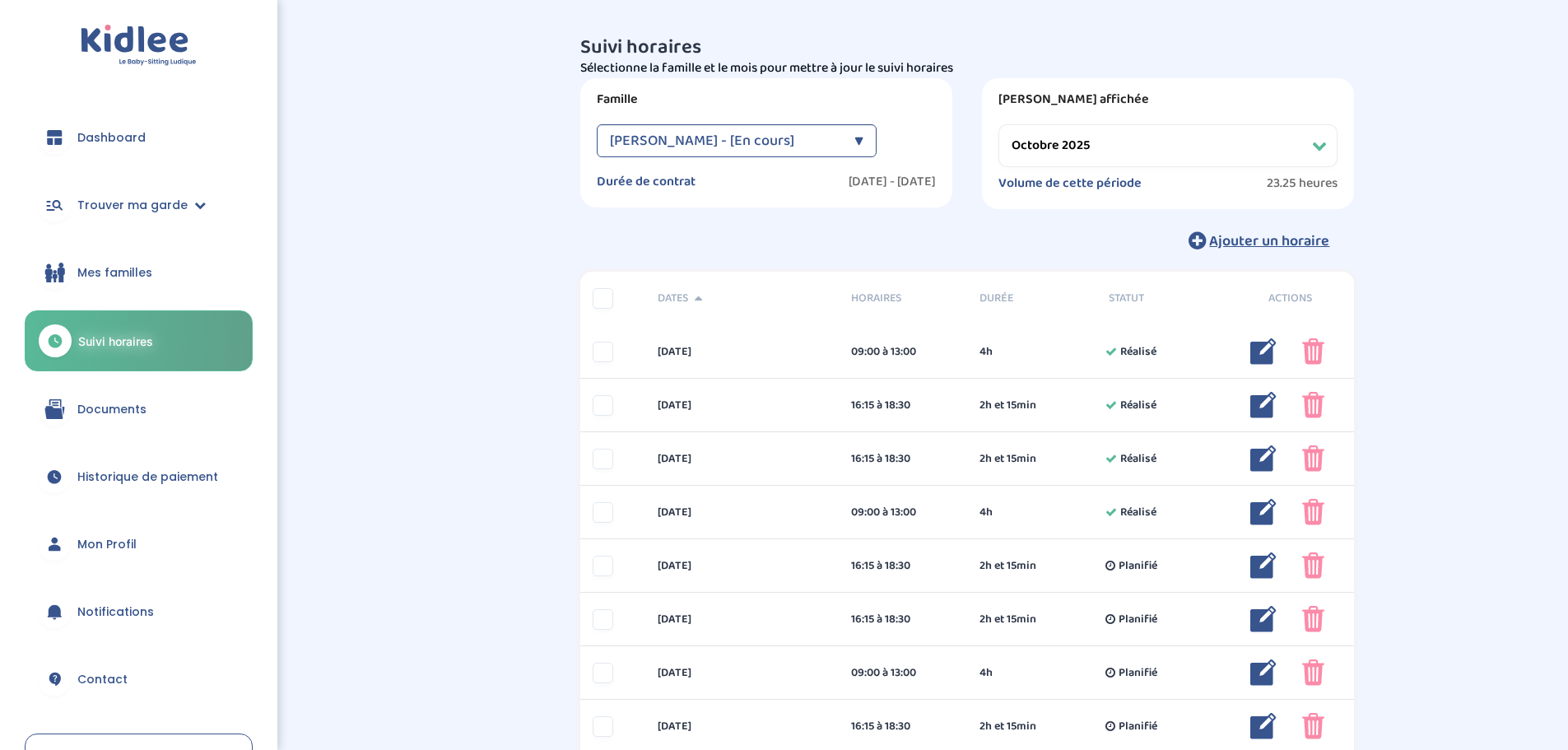
click at [1055, 145] on select "Filtrer par mois septembre 2025 octobre 2025 novembre 2025 décembre 2025 janvie…" at bounding box center [1168, 145] width 339 height 43
click at [998, 124] on select "Filtrer par mois septembre 2025 octobre 2025 novembre 2025 décembre 2025 janvie…" at bounding box center [1168, 145] width 339 height 43
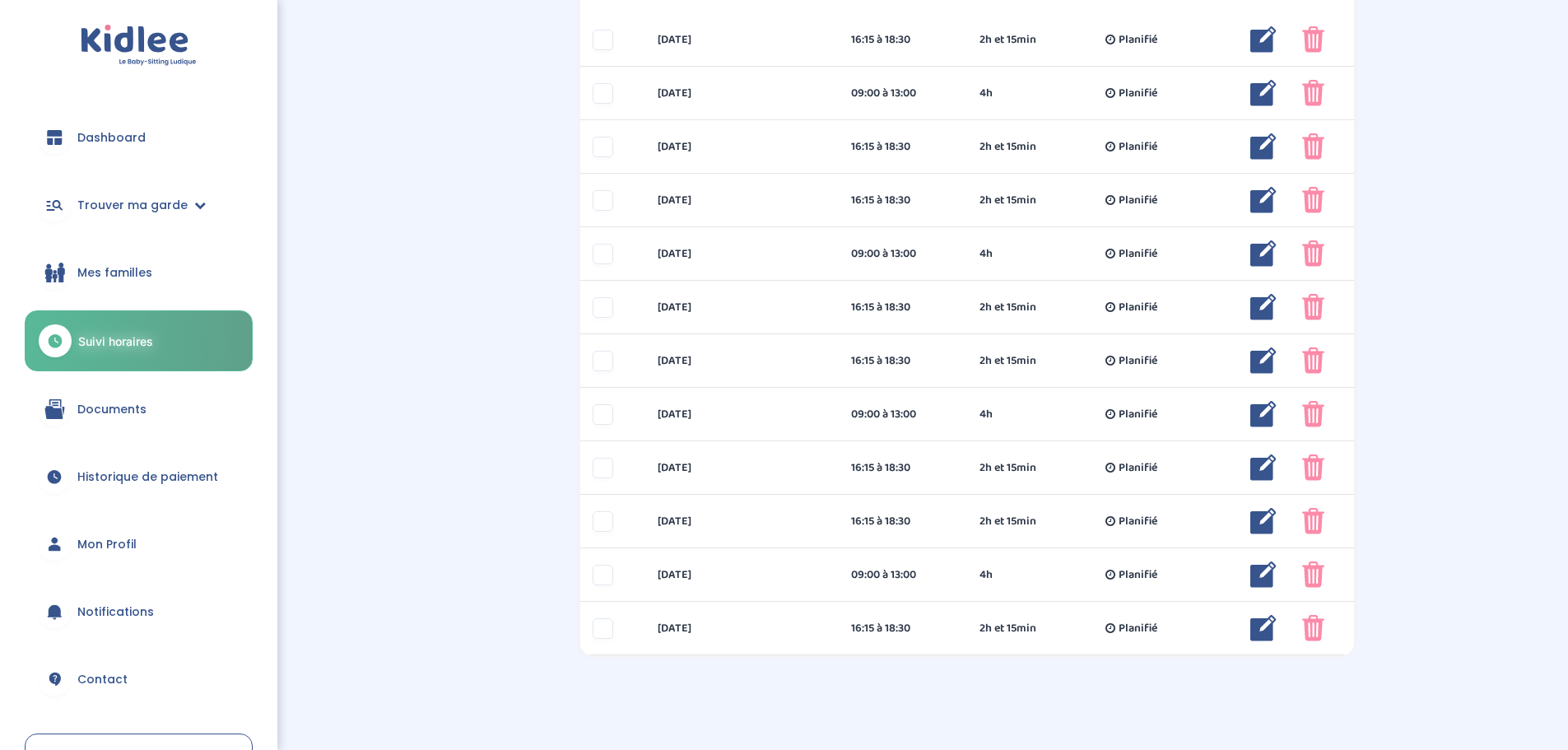
scroll to position [37, 0]
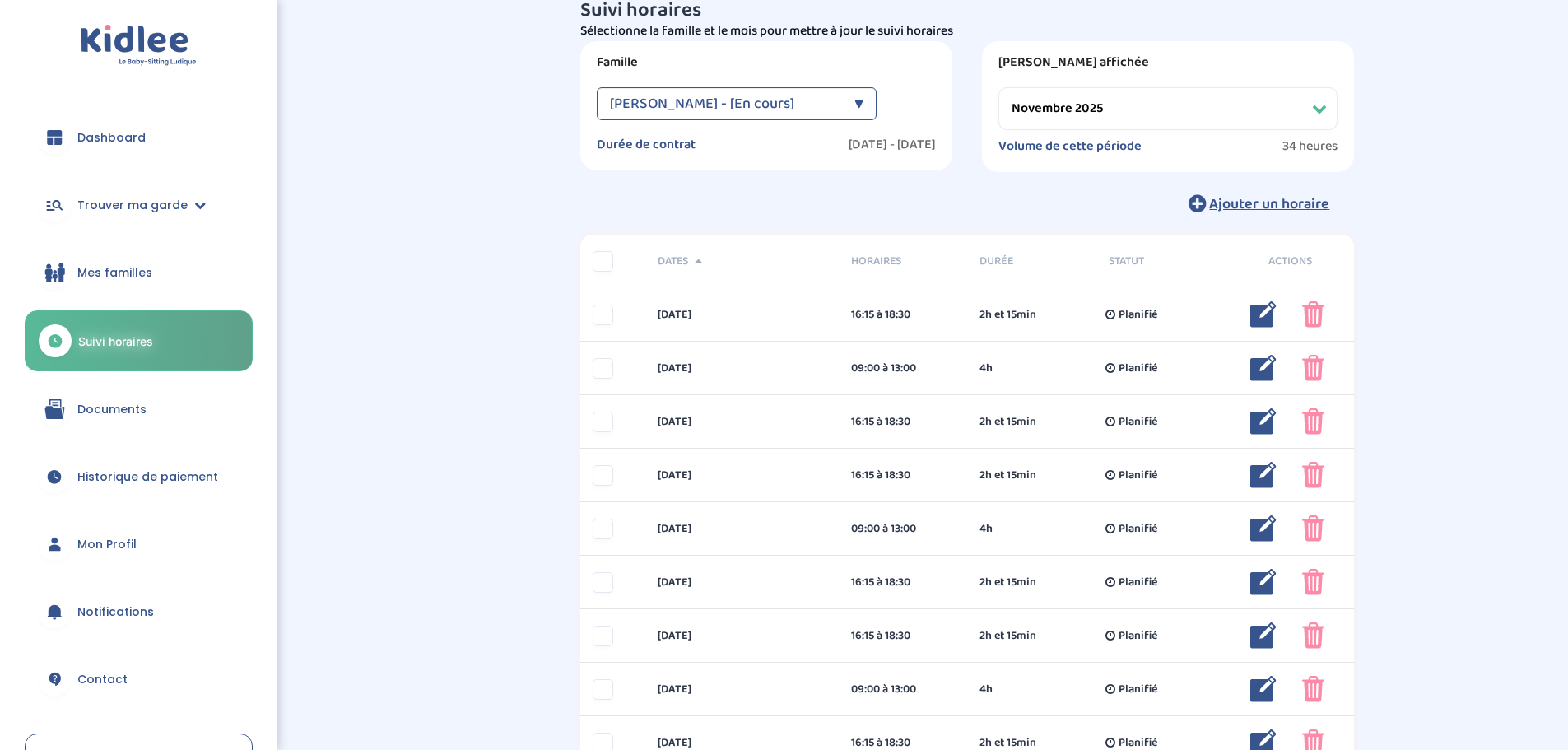
click at [856, 115] on div "▼" at bounding box center [859, 103] width 9 height 33
click at [767, 184] on div "Goutte Florence - [En cours]" at bounding box center [766, 180] width 338 height 34
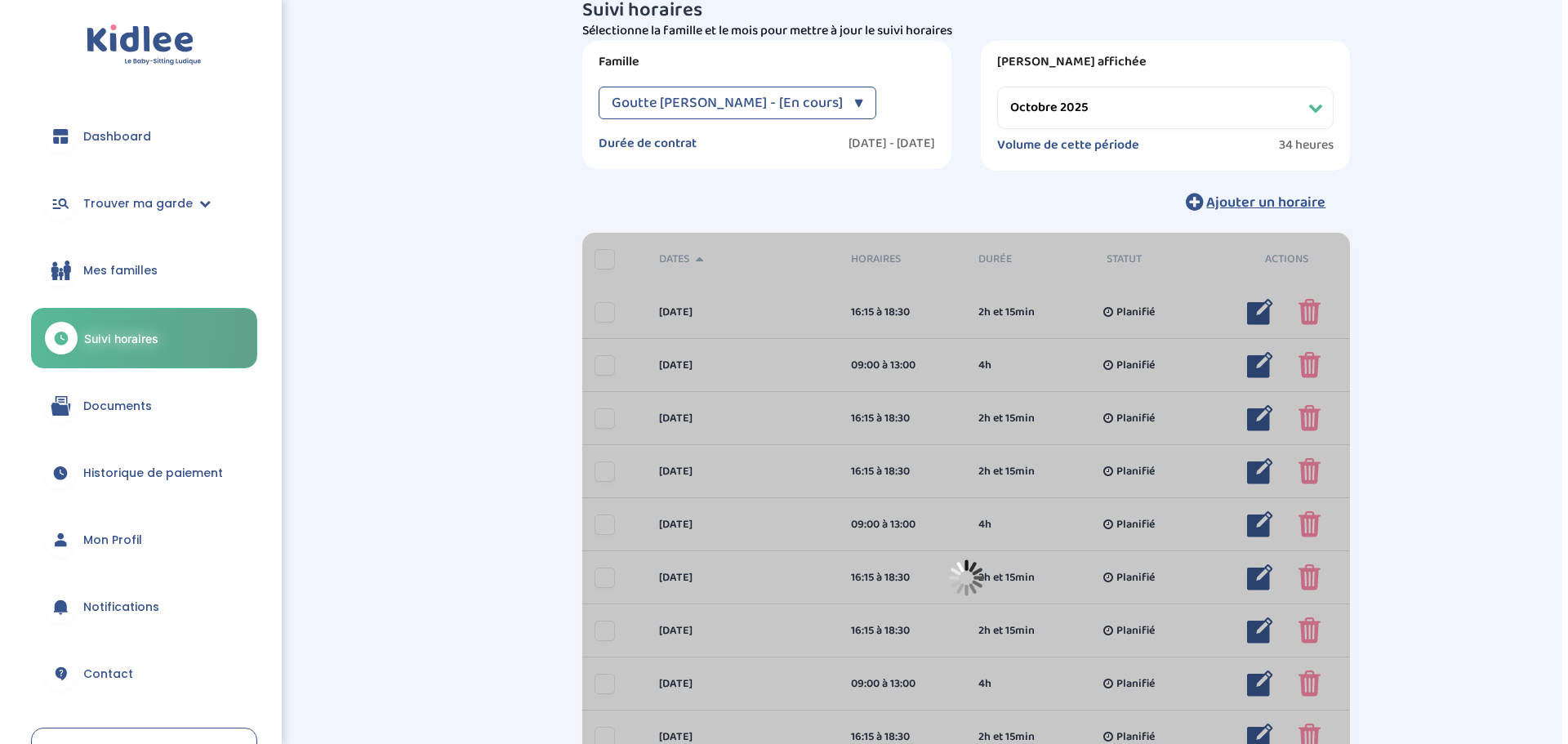
scroll to position [0, 0]
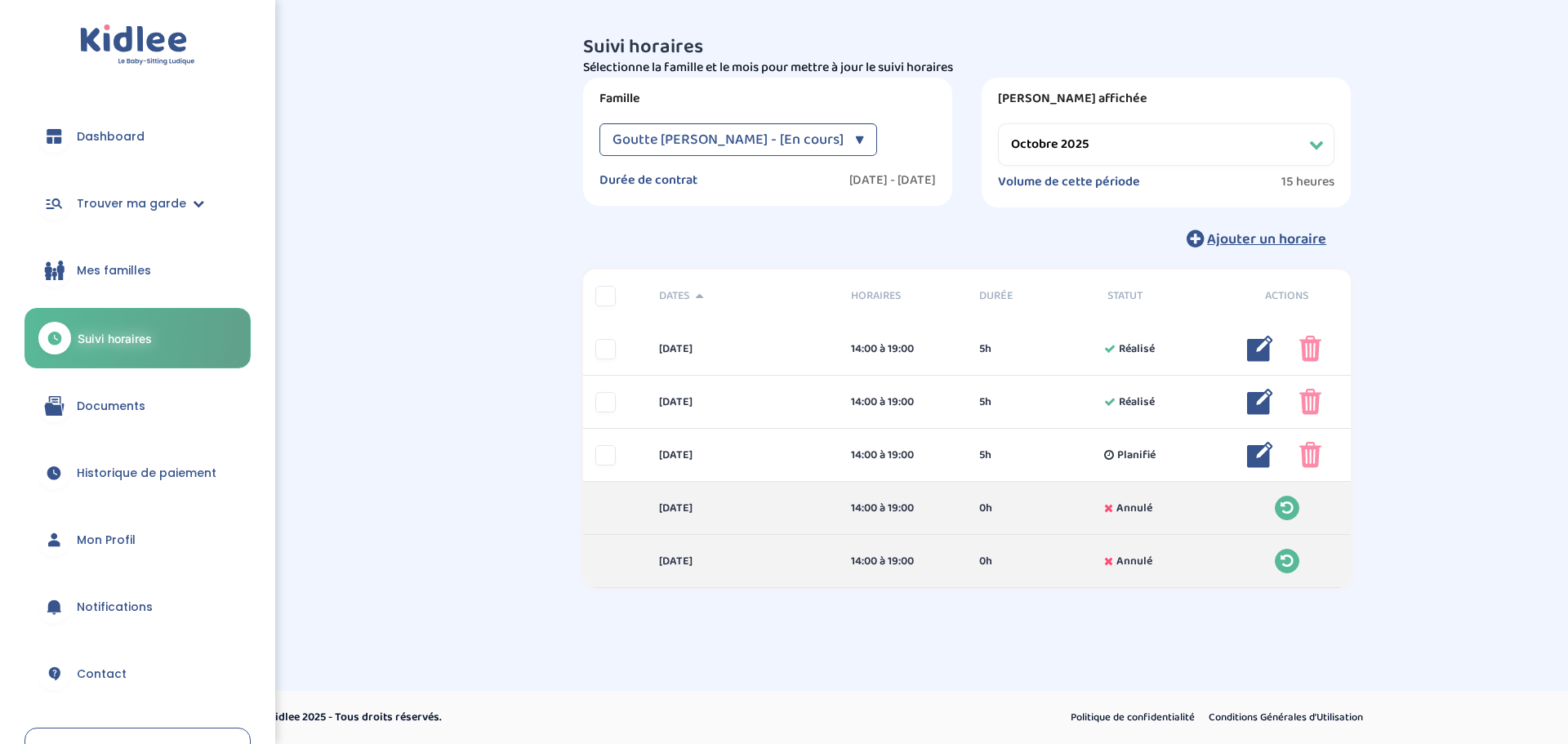
click at [1293, 160] on select "Filtrer par mois septembre 2025 octobre 2025 novembre 2025 décembre 2025 janvie…" at bounding box center [1166, 144] width 337 height 43
click at [998, 123] on select "Filtrer par mois septembre 2025 octobre 2025 novembre 2025 décembre 2025 janvie…" at bounding box center [1166, 144] width 337 height 43
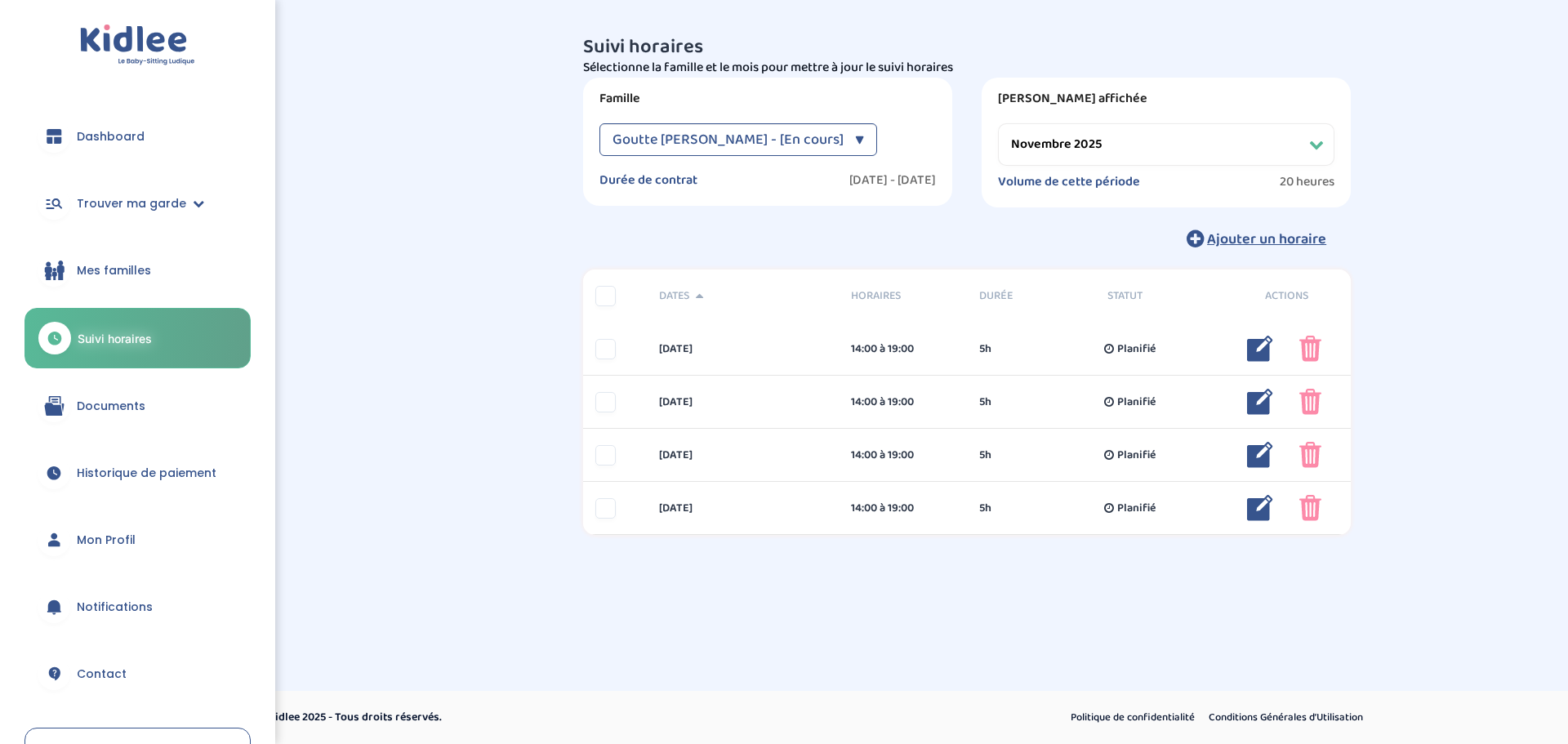
click at [1202, 149] on select "Filtrer par mois septembre 2025 octobre 2025 novembre 2025 décembre 2025 janvie…" at bounding box center [1166, 144] width 337 height 43
click at [998, 123] on select "Filtrer par mois septembre 2025 octobre 2025 novembre 2025 décembre 2025 janvie…" at bounding box center [1166, 144] width 337 height 43
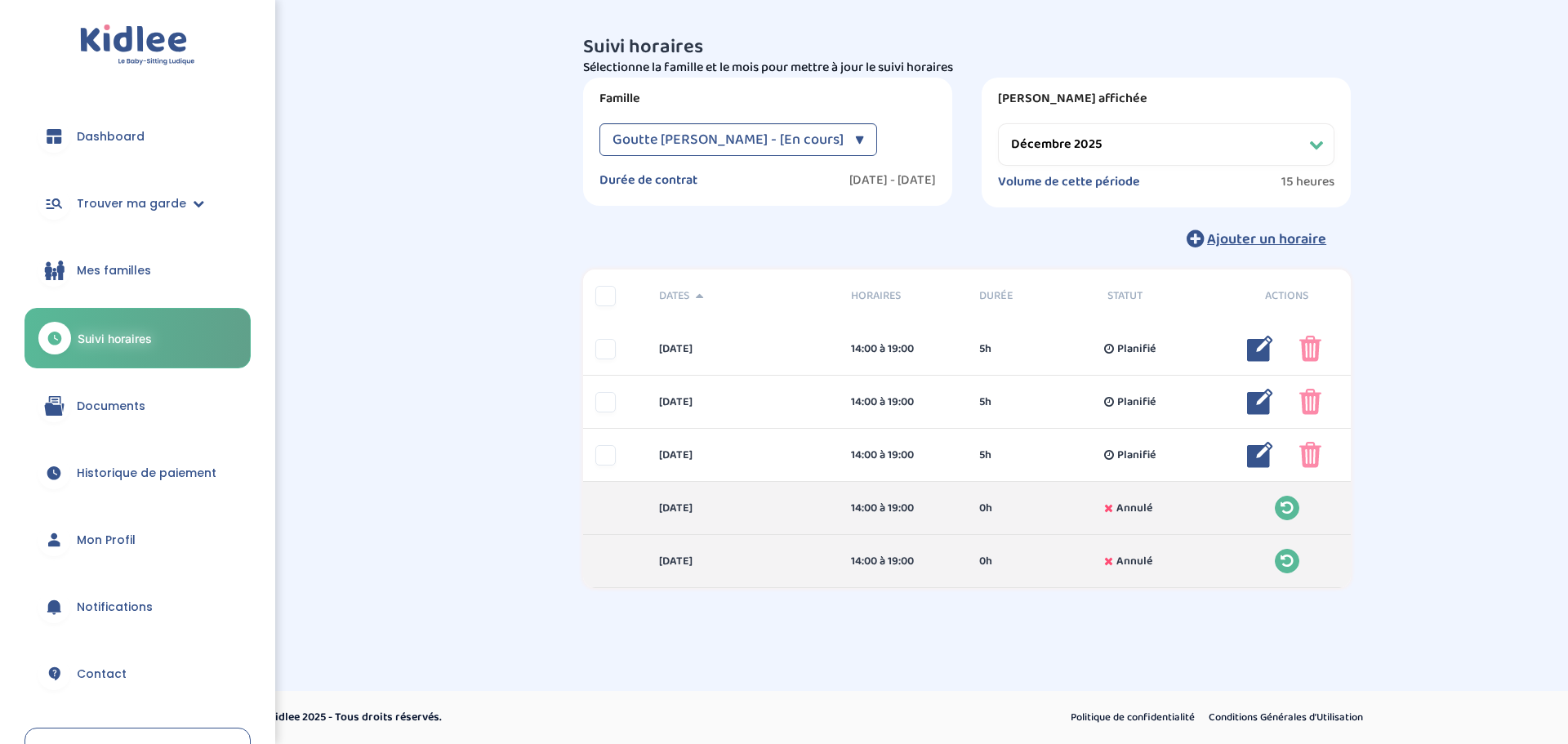
click at [855, 132] on div "▼" at bounding box center [859, 139] width 9 height 33
click at [1220, 152] on select "Filtrer par mois septembre 2025 octobre 2025 novembre 2025 décembre 2025 janvie…" at bounding box center [1166, 144] width 337 height 43
click at [998, 123] on select "Filtrer par mois septembre 2025 octobre 2025 novembre 2025 décembre 2025 janvie…" at bounding box center [1166, 144] width 337 height 43
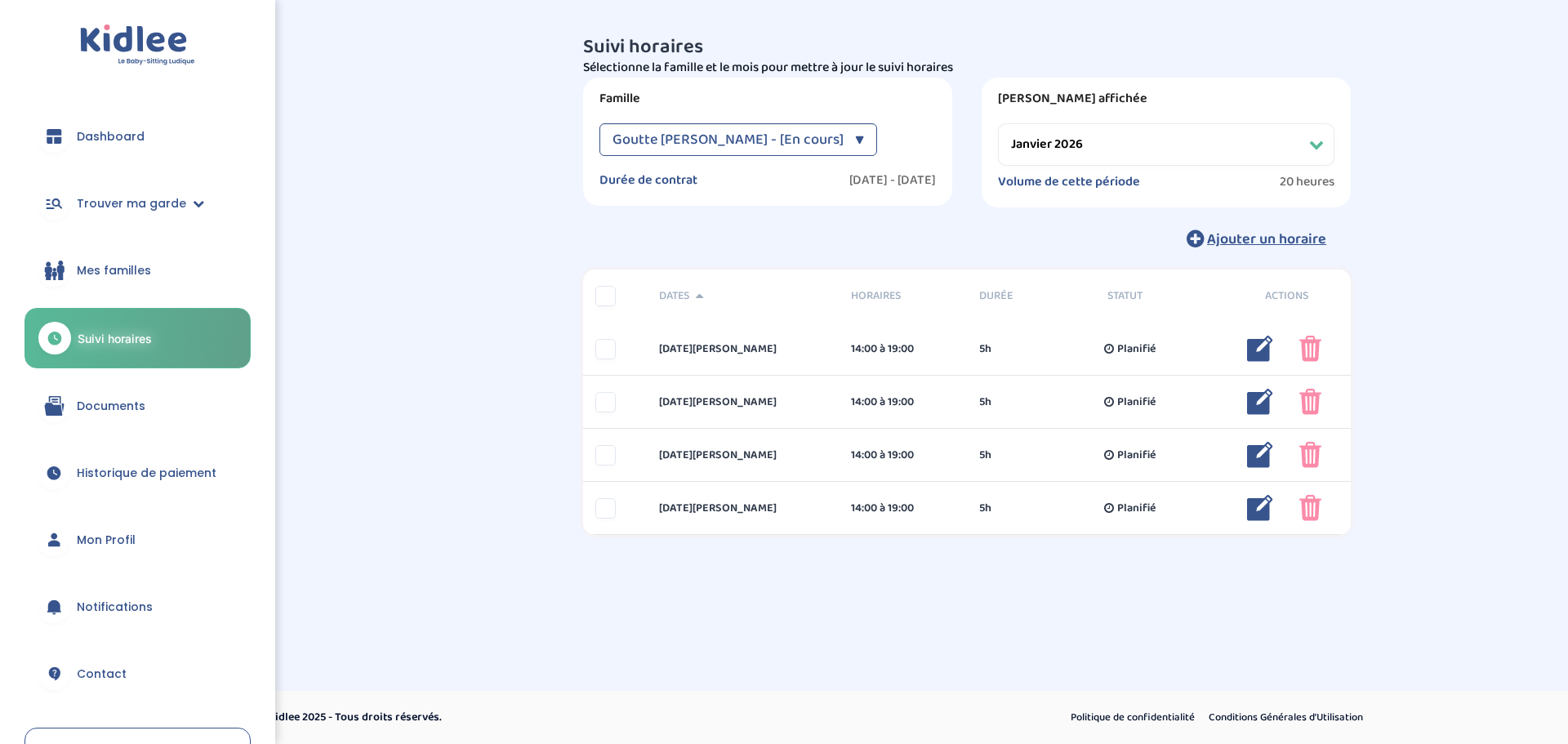
click at [1170, 151] on select "Filtrer par mois septembre 2025 octobre 2025 novembre 2025 décembre 2025 janvie…" at bounding box center [1166, 144] width 337 height 43
click at [998, 123] on select "Filtrer par mois septembre 2025 octobre 2025 novembre 2025 décembre 2025 janvie…" at bounding box center [1166, 144] width 337 height 43
click at [1119, 133] on select "Filtrer par mois septembre 2025 octobre 2025 novembre 2025 décembre 2025 janvie…" at bounding box center [1166, 144] width 337 height 43
click at [998, 123] on select "Filtrer par mois septembre 2025 octobre 2025 novembre 2025 décembre 2025 janvie…" at bounding box center [1166, 144] width 337 height 43
click at [1119, 150] on select "Filtrer par mois septembre 2025 octobre 2025 novembre 2025 décembre 2025 janvie…" at bounding box center [1166, 144] width 337 height 43
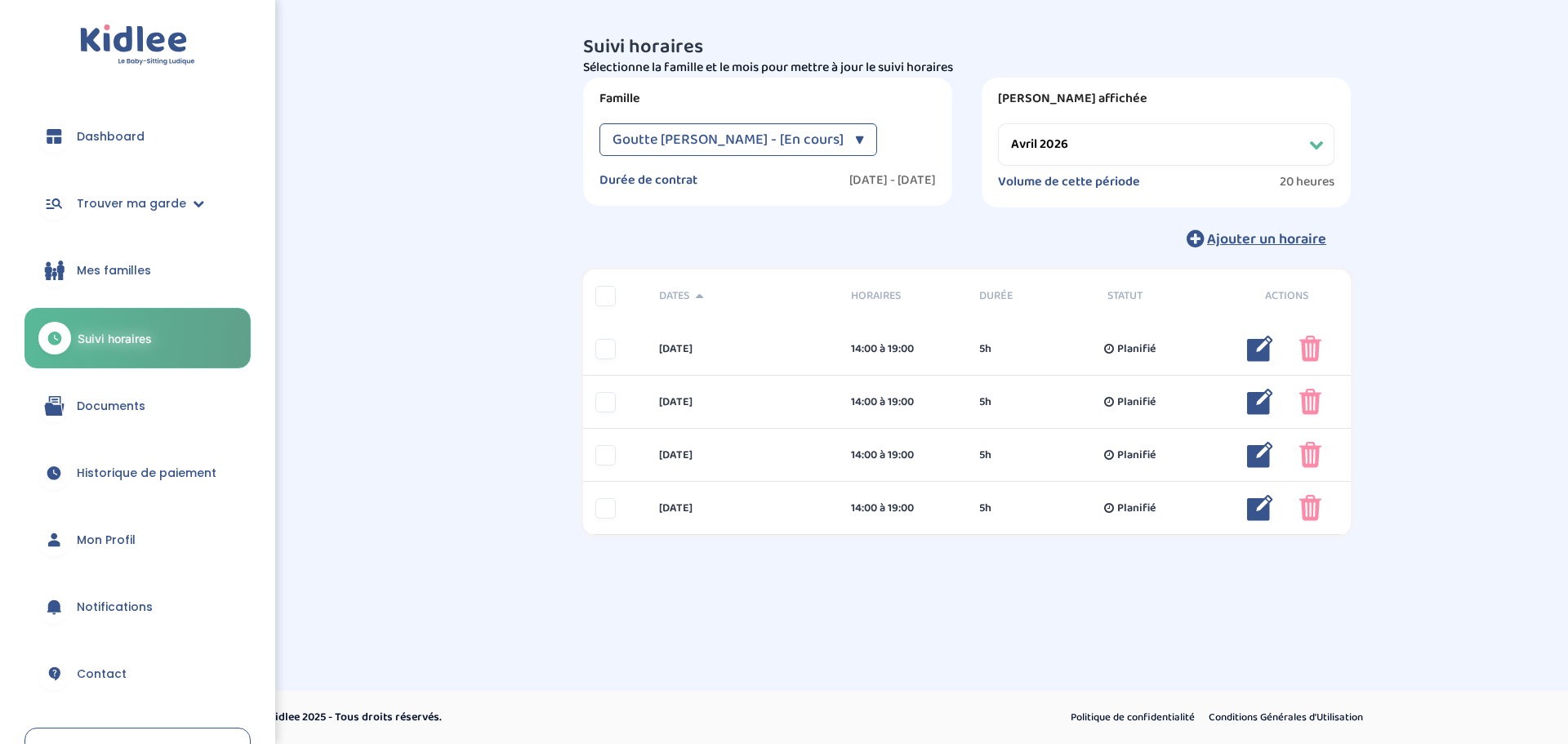
click at [998, 123] on select "Filtrer par mois septembre 2025 octobre 2025 novembre 2025 décembre 2025 janvie…" at bounding box center [1166, 144] width 337 height 43
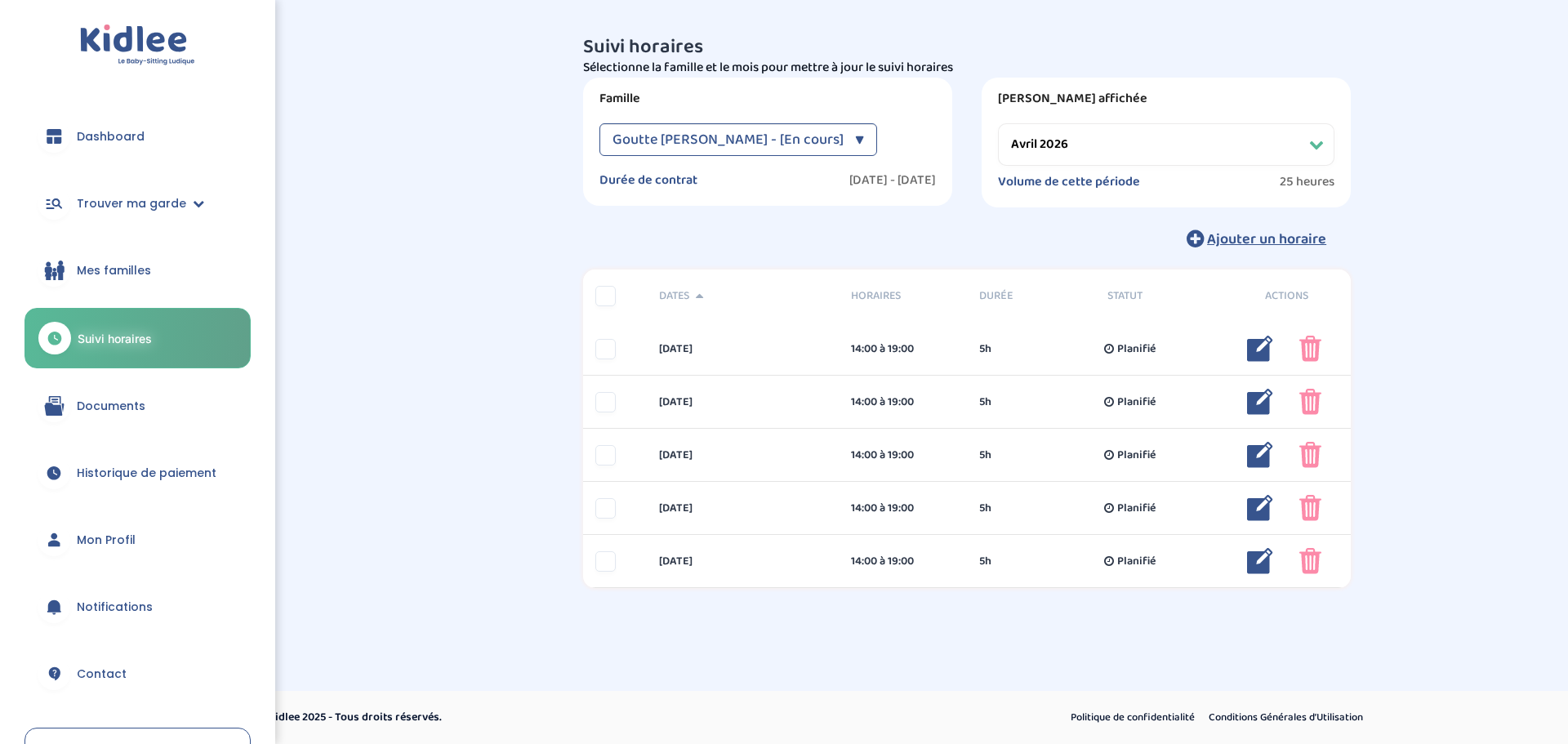
click at [1242, 139] on select "Filtrer par mois septembre 2025 octobre 2025 novembre 2025 décembre 2025 janvie…" at bounding box center [1166, 144] width 337 height 43
click at [998, 123] on select "Filtrer par mois septembre 2025 octobre 2025 novembre 2025 décembre 2025 janvie…" at bounding box center [1166, 144] width 337 height 43
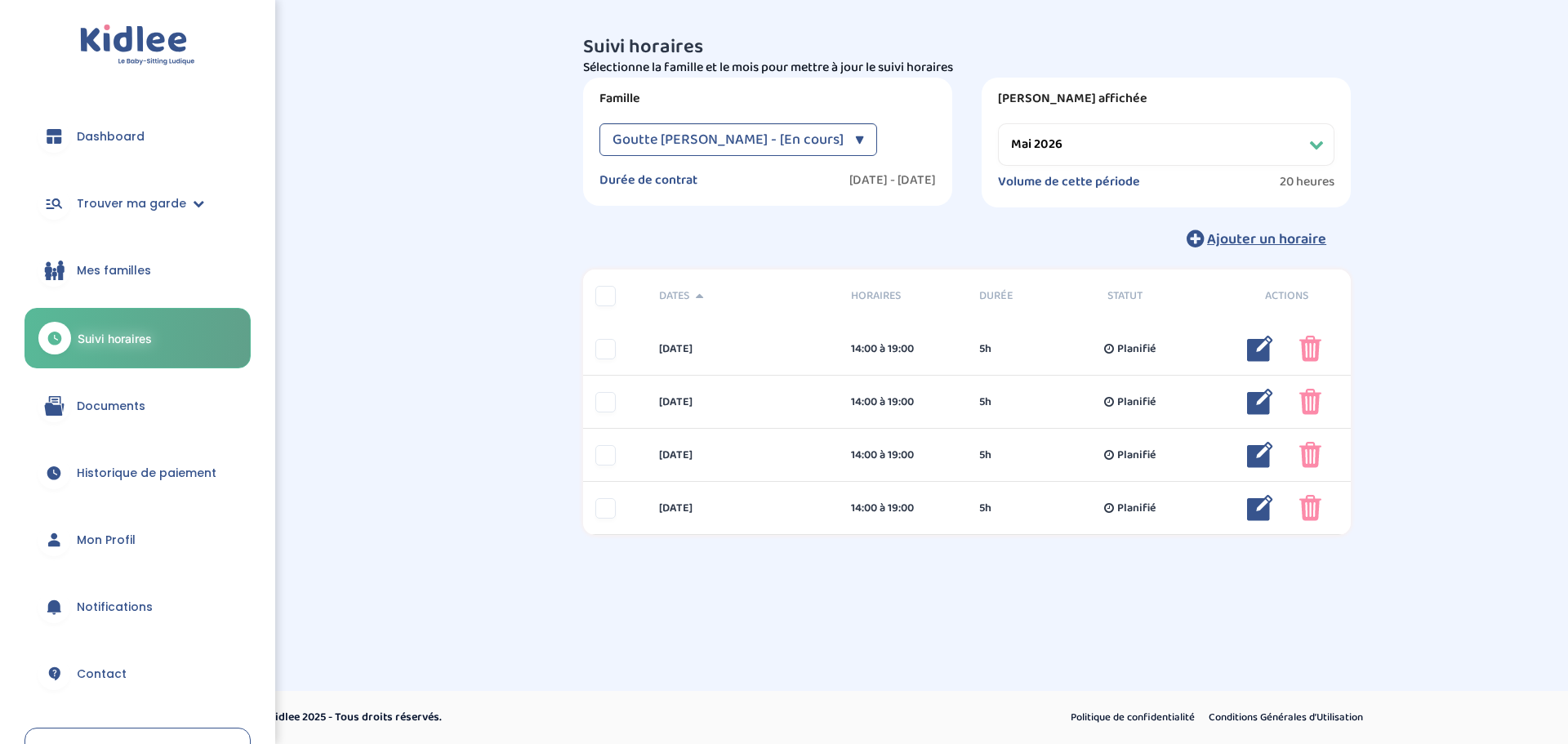
drag, startPoint x: 1300, startPoint y: 142, endPoint x: 1290, endPoint y: 157, distance: 18.0
click at [1295, 142] on select "Filtrer par mois septembre 2025 octobre 2025 novembre 2025 décembre 2025 janvie…" at bounding box center [1166, 144] width 337 height 43
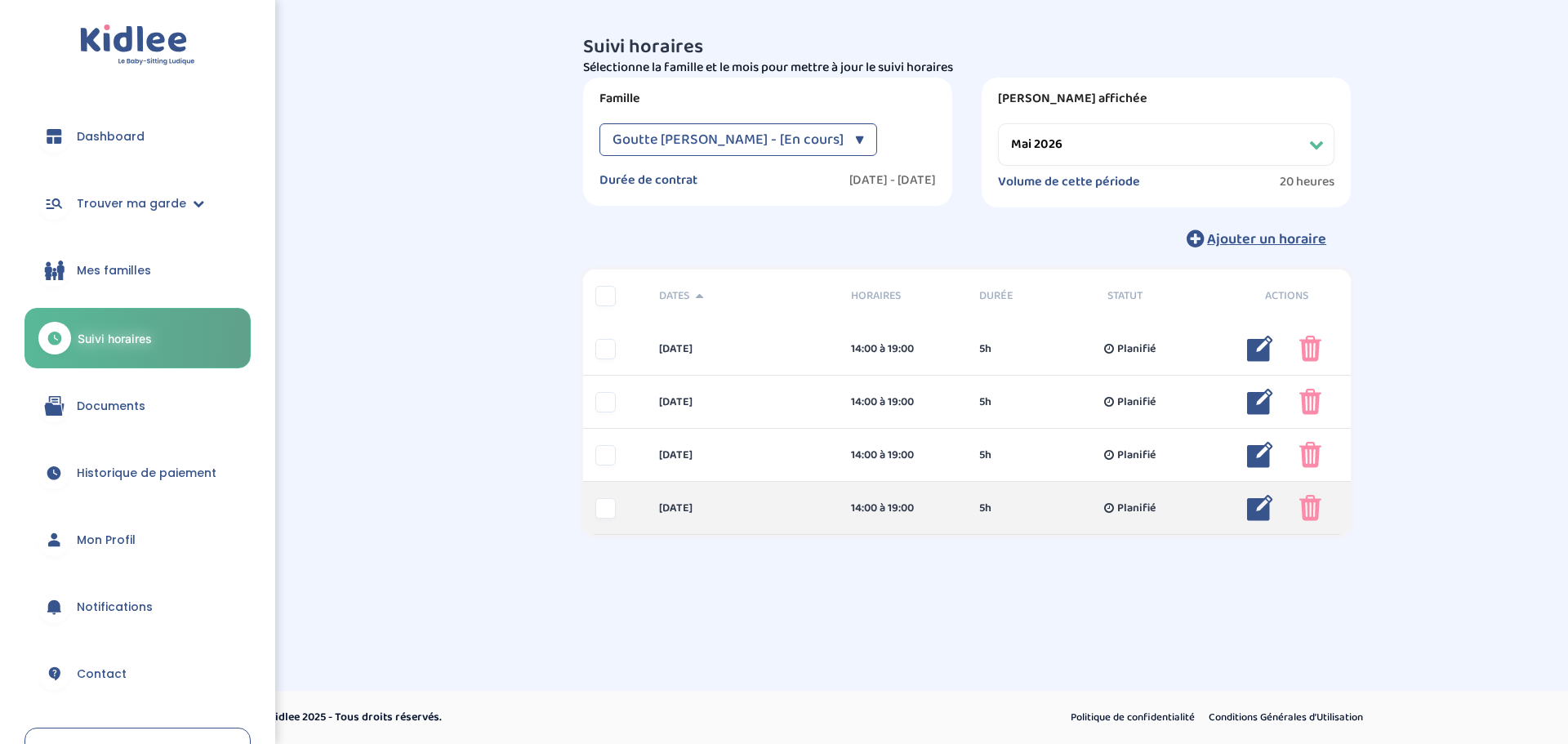
select select "juin 2026"
click at [998, 123] on select "Filtrer par mois septembre 2025 octobre 2025 novembre 2025 décembre 2025 janvie…" at bounding box center [1166, 144] width 337 height 43
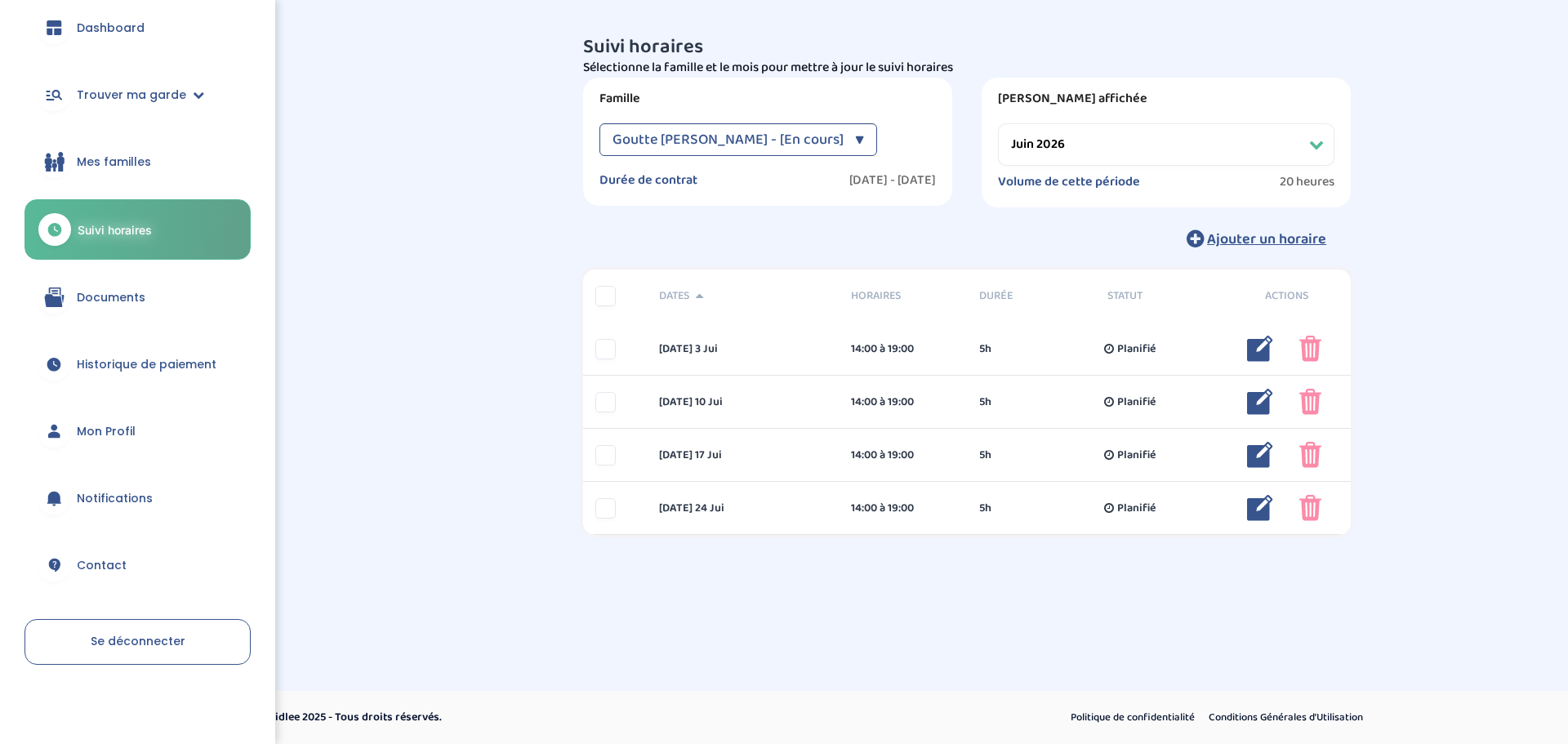
scroll to position [111, 0]
click at [113, 642] on span "Se déconnecter" at bounding box center [138, 639] width 95 height 17
